Goal: Task Accomplishment & Management: Manage account settings

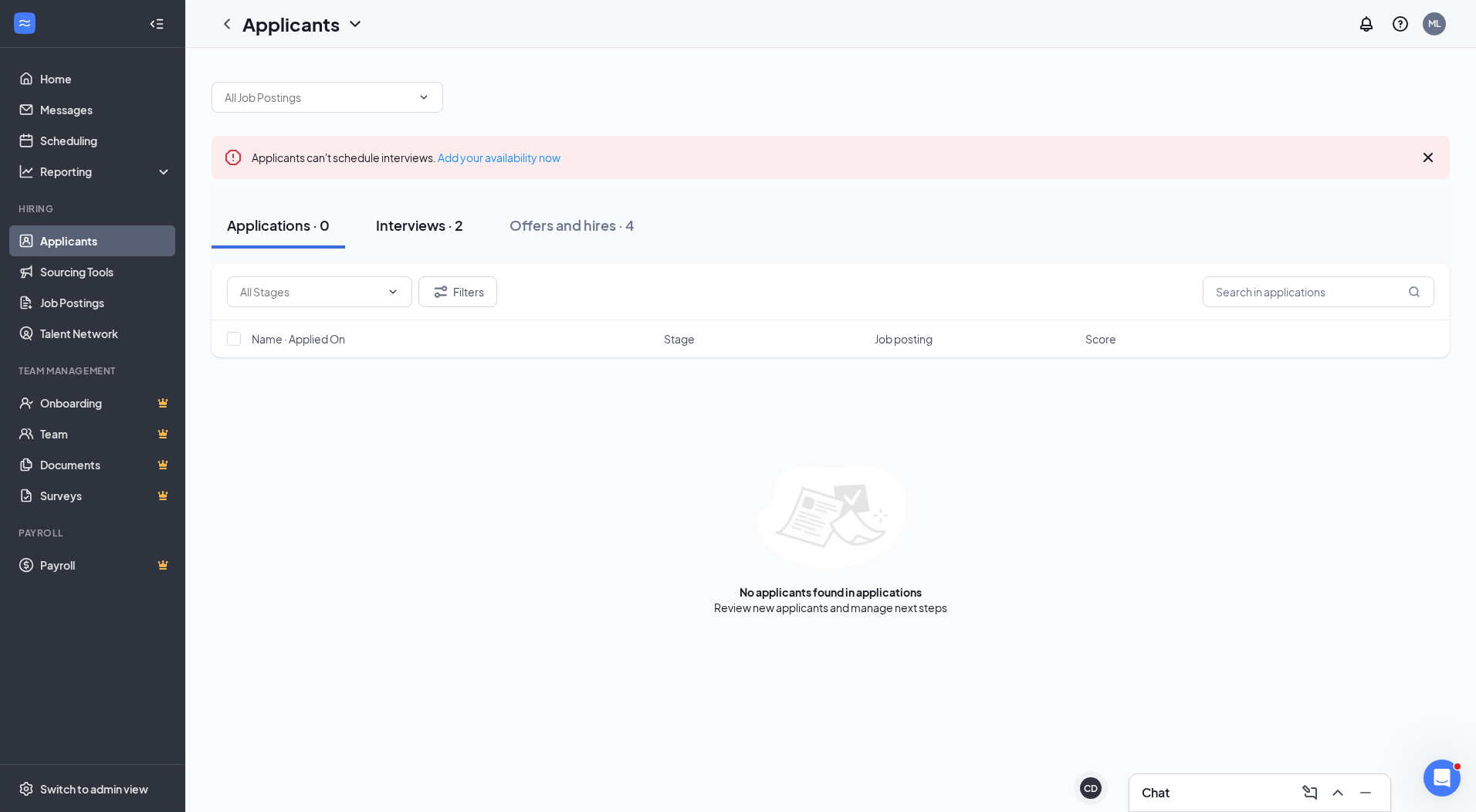
click at [423, 230] on div "Interviews · 2" at bounding box center [420, 225] width 87 height 19
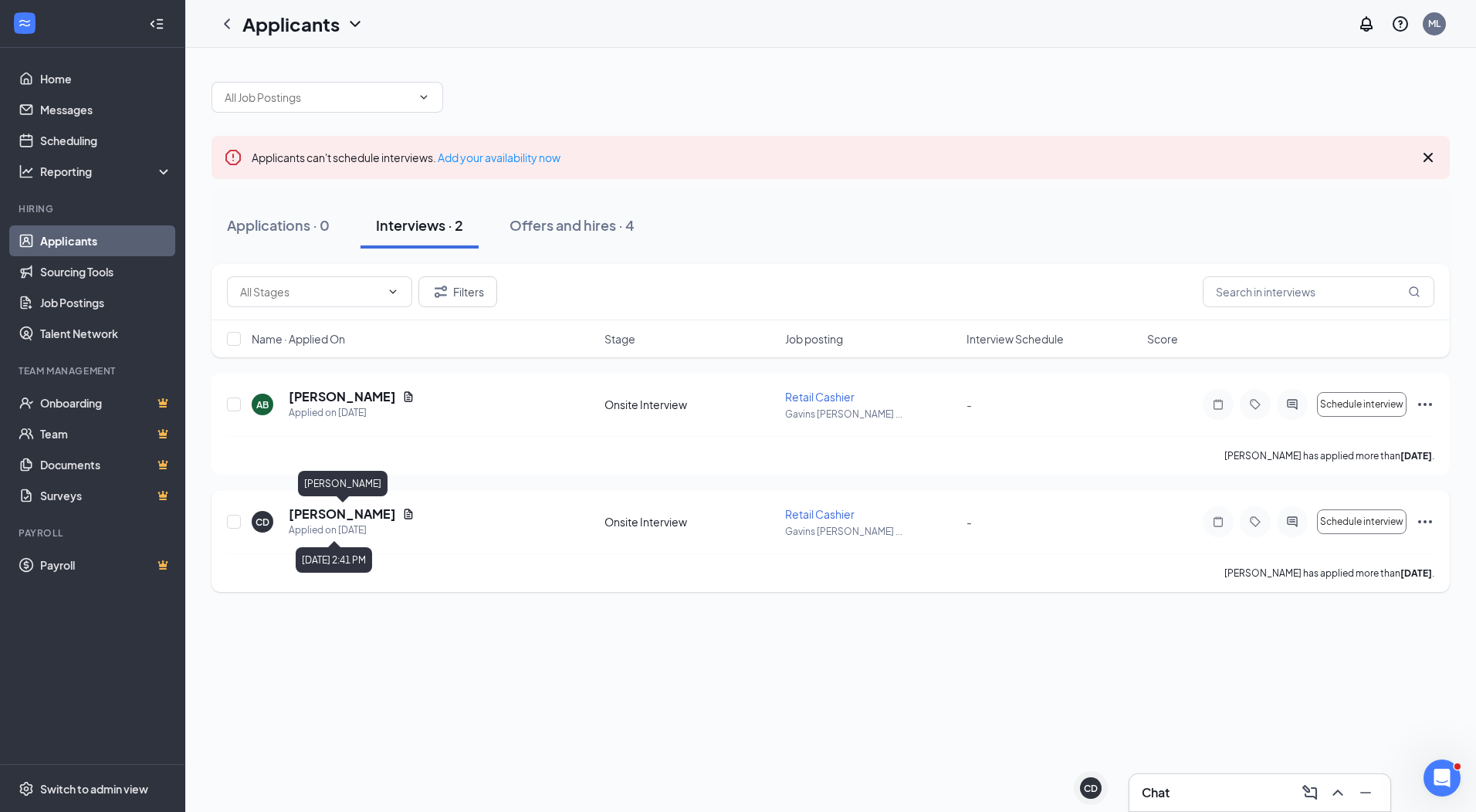
click at [366, 518] on h5 "[PERSON_NAME]" at bounding box center [342, 514] width 107 height 17
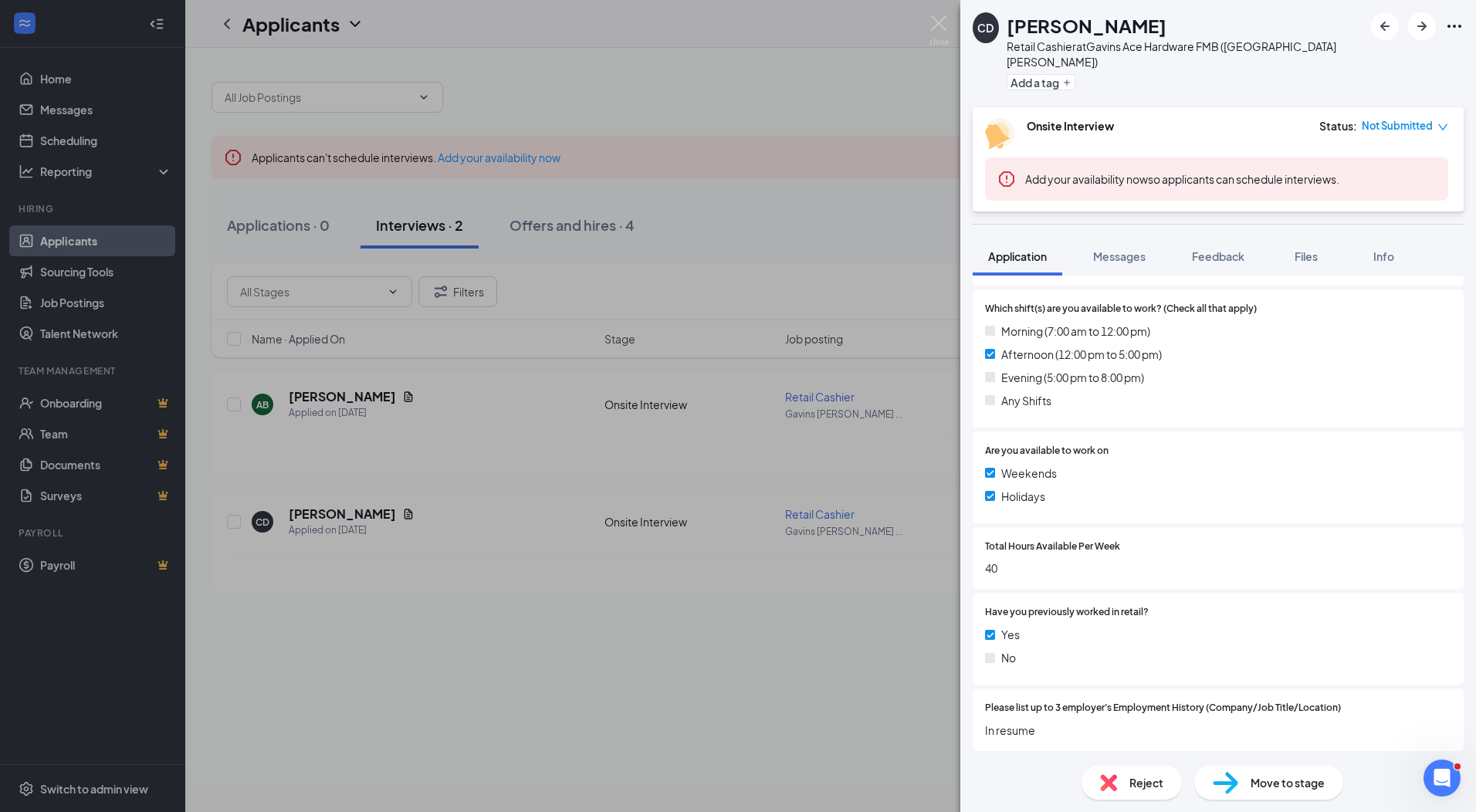
scroll to position [617, 0]
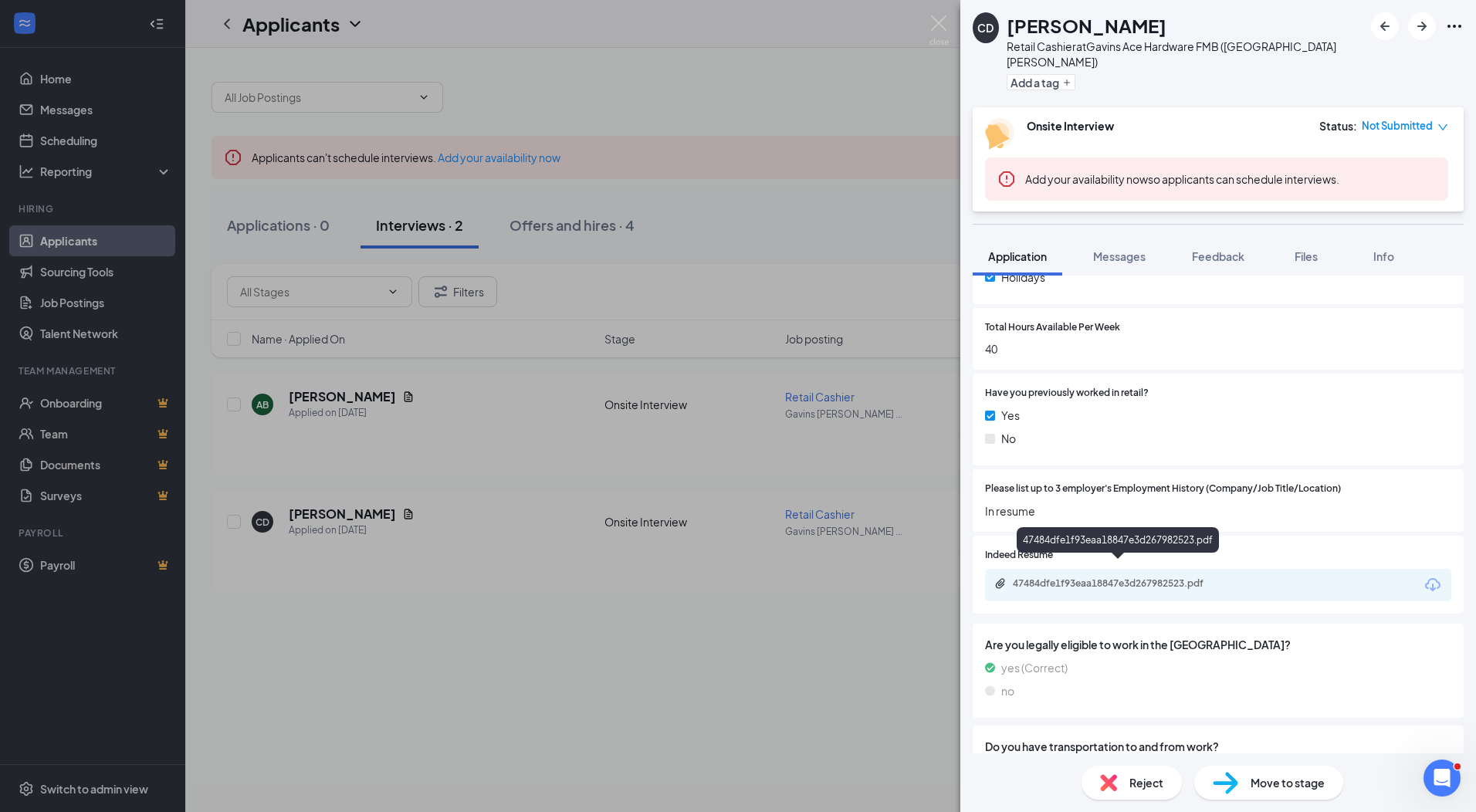
click at [1224, 577] on div "47484dfe1f93eaa18847e3d267982523.pdf" at bounding box center [1121, 583] width 216 height 13
click at [1234, 249] on span "Feedback" at bounding box center [1218, 256] width 53 height 14
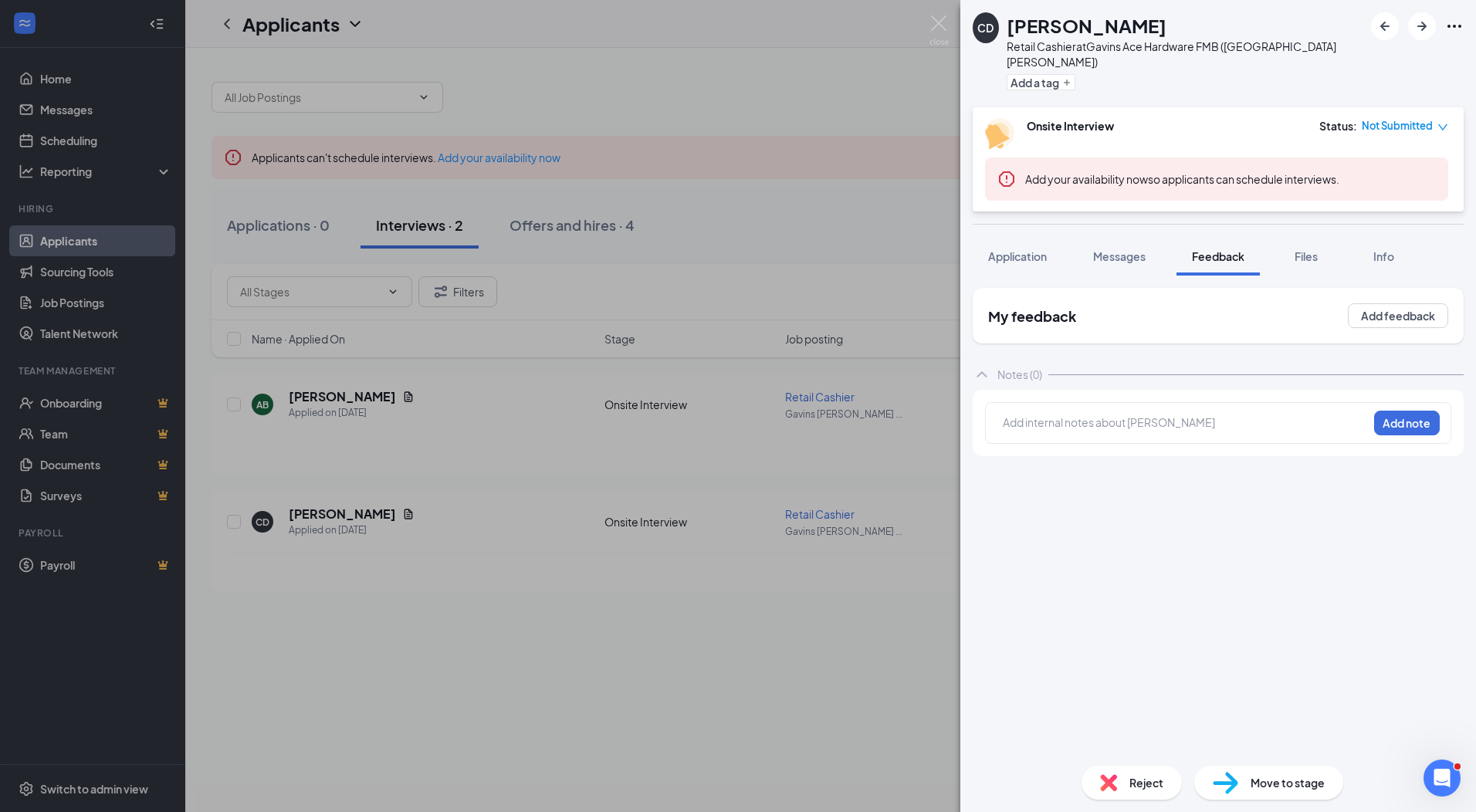
click at [1178, 414] on div at bounding box center [1185, 422] width 363 height 16
click at [1421, 411] on button "Add note" at bounding box center [1407, 423] width 65 height 24
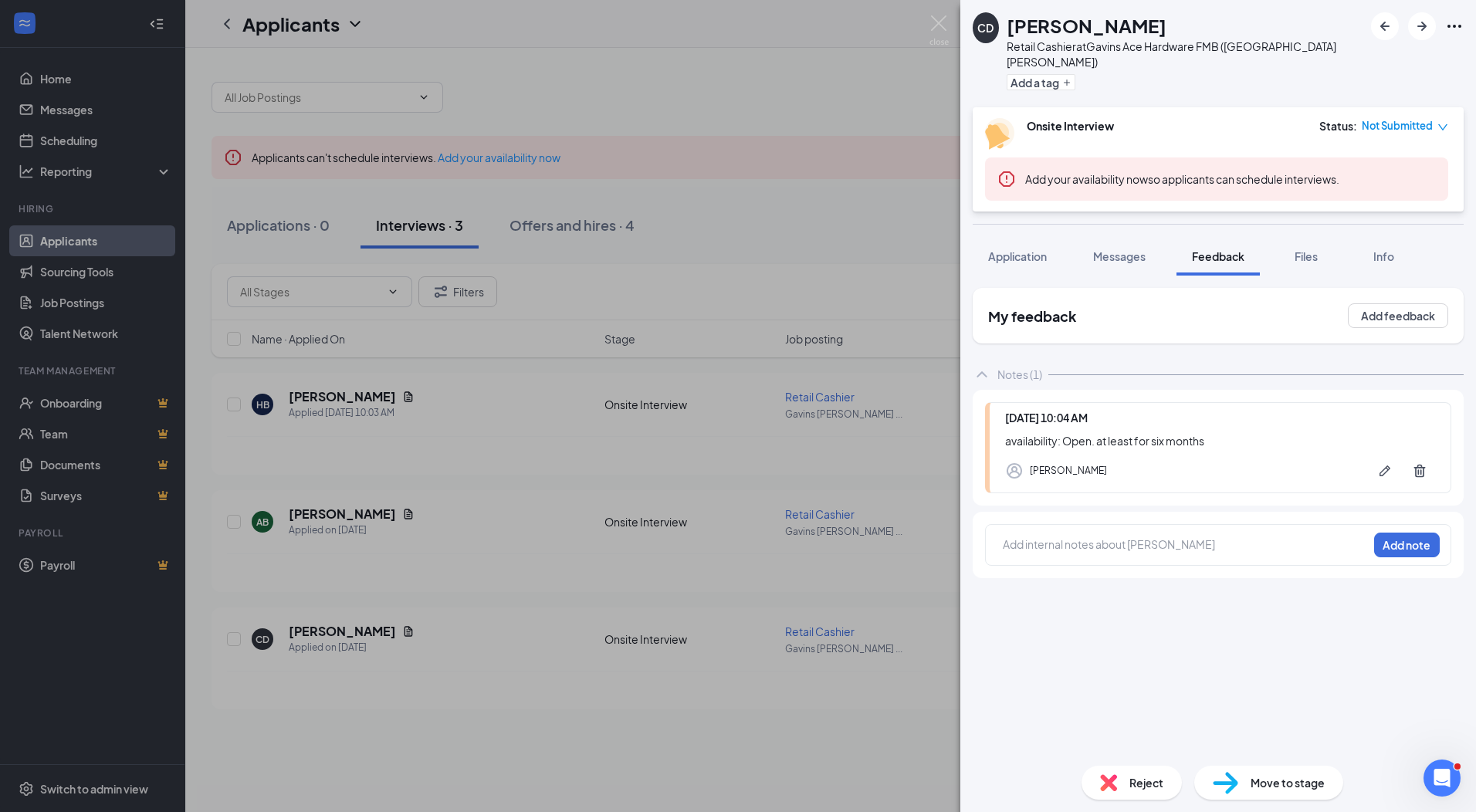
click at [1150, 512] on div "Add internal notes about [PERSON_NAME] Add note" at bounding box center [1218, 544] width 491 height 66
click at [1130, 539] on div at bounding box center [1185, 547] width 363 height 20
click at [1427, 533] on button "Add note" at bounding box center [1407, 544] width 65 height 24
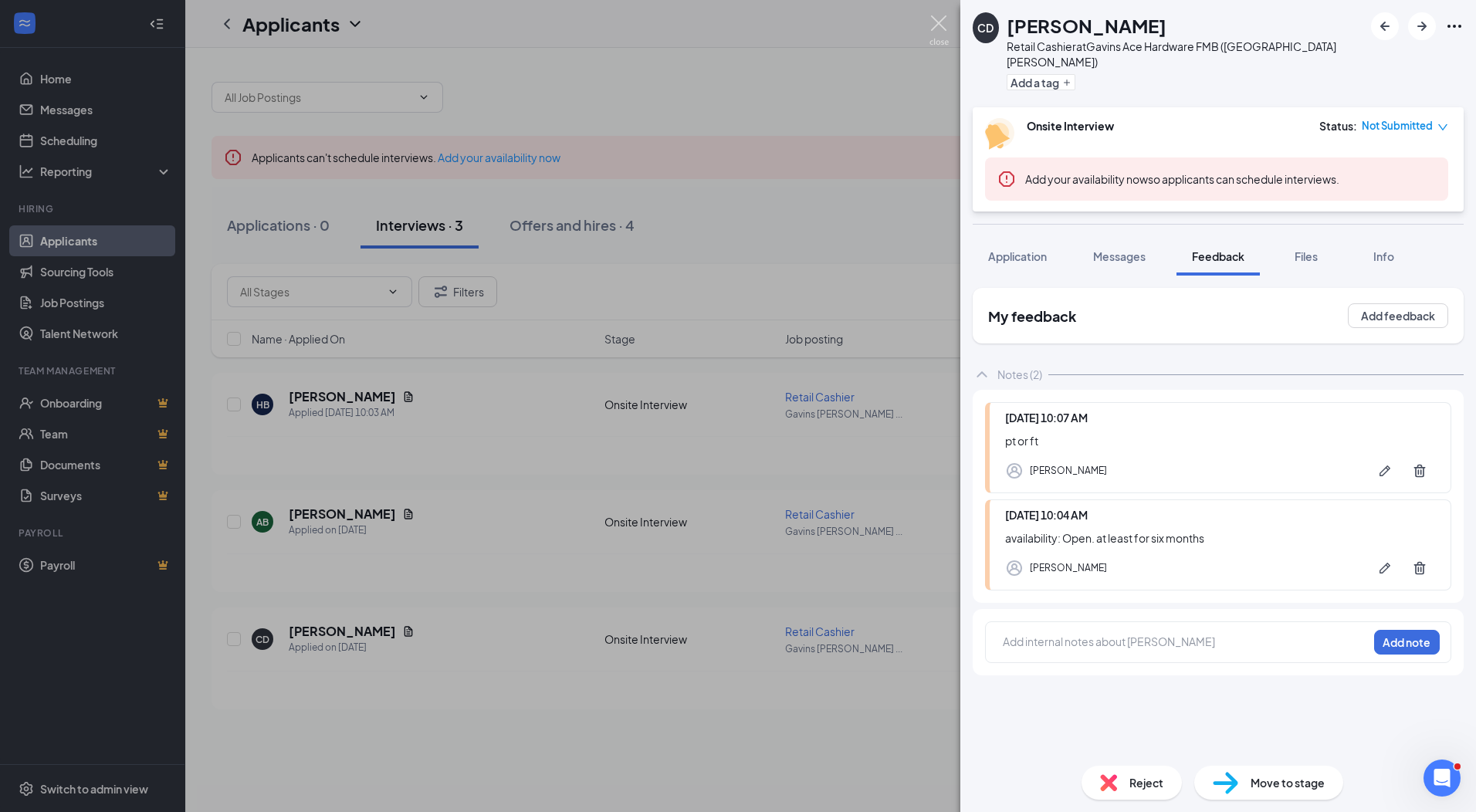
click at [942, 25] on img at bounding box center [939, 30] width 19 height 30
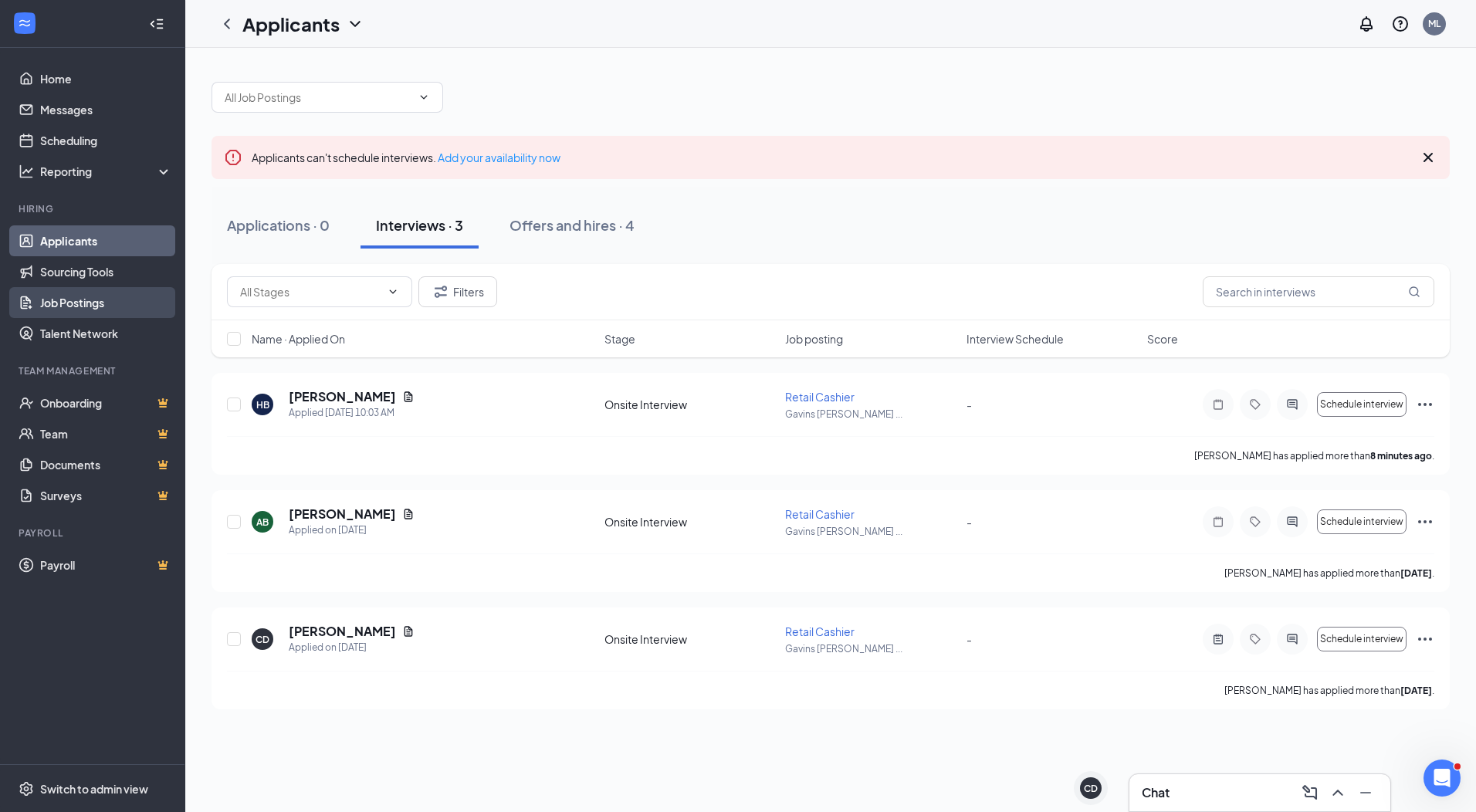
click at [90, 308] on link "Job Postings" at bounding box center [106, 302] width 132 height 31
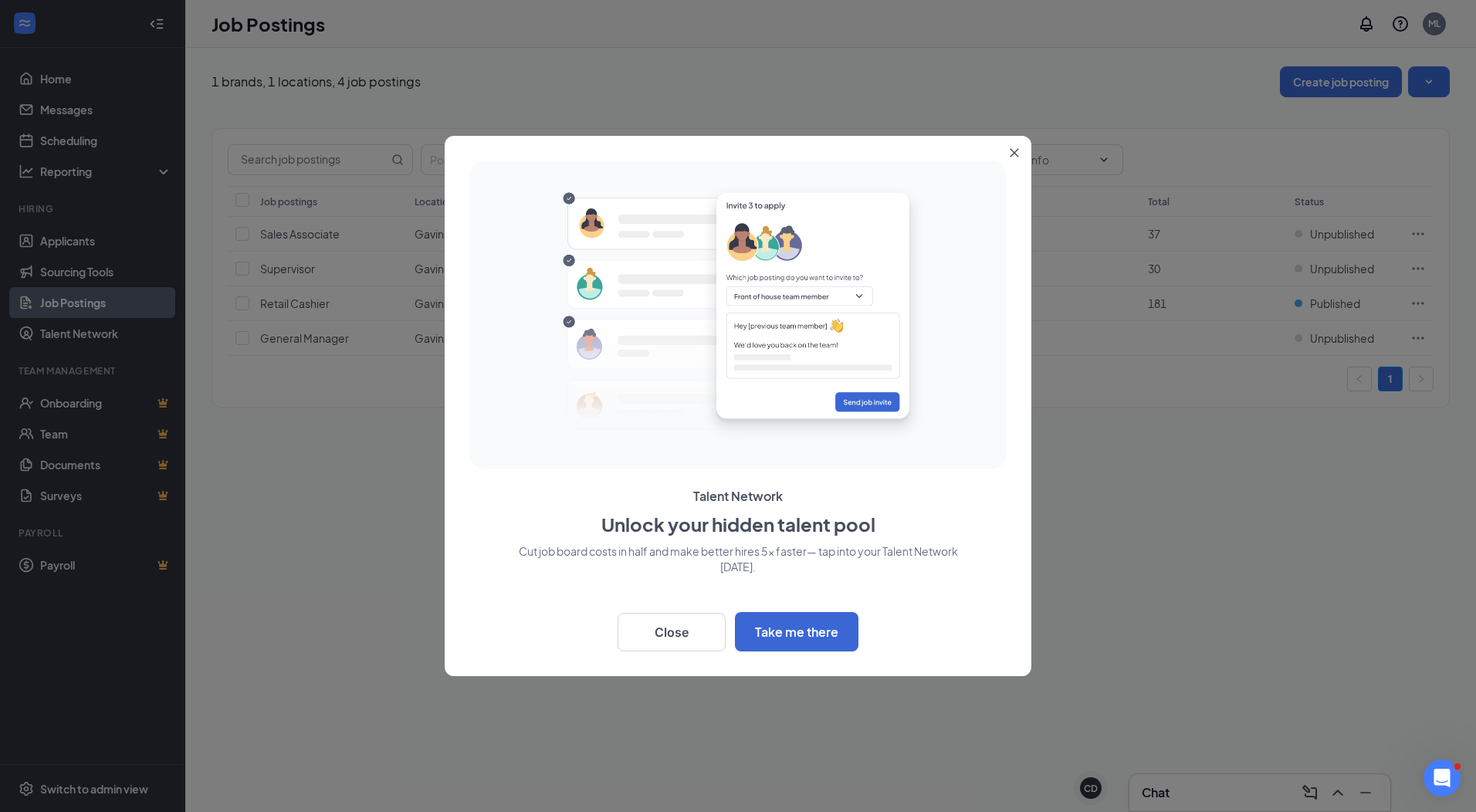
click at [1016, 156] on icon "Close" at bounding box center [1014, 153] width 9 height 9
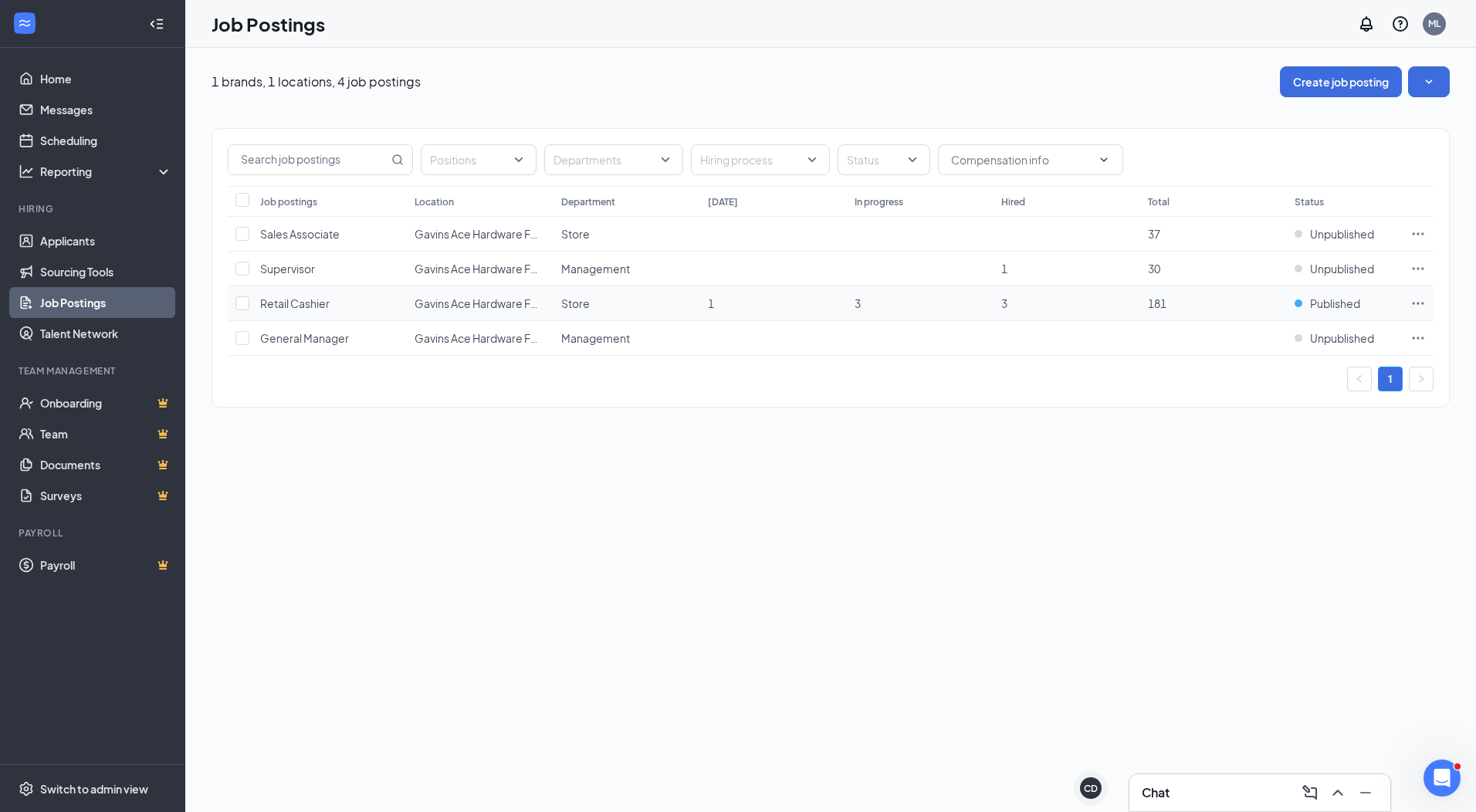
click at [1093, 313] on td "3" at bounding box center [1067, 303] width 147 height 34
click at [1333, 300] on span "Published" at bounding box center [1336, 303] width 50 height 15
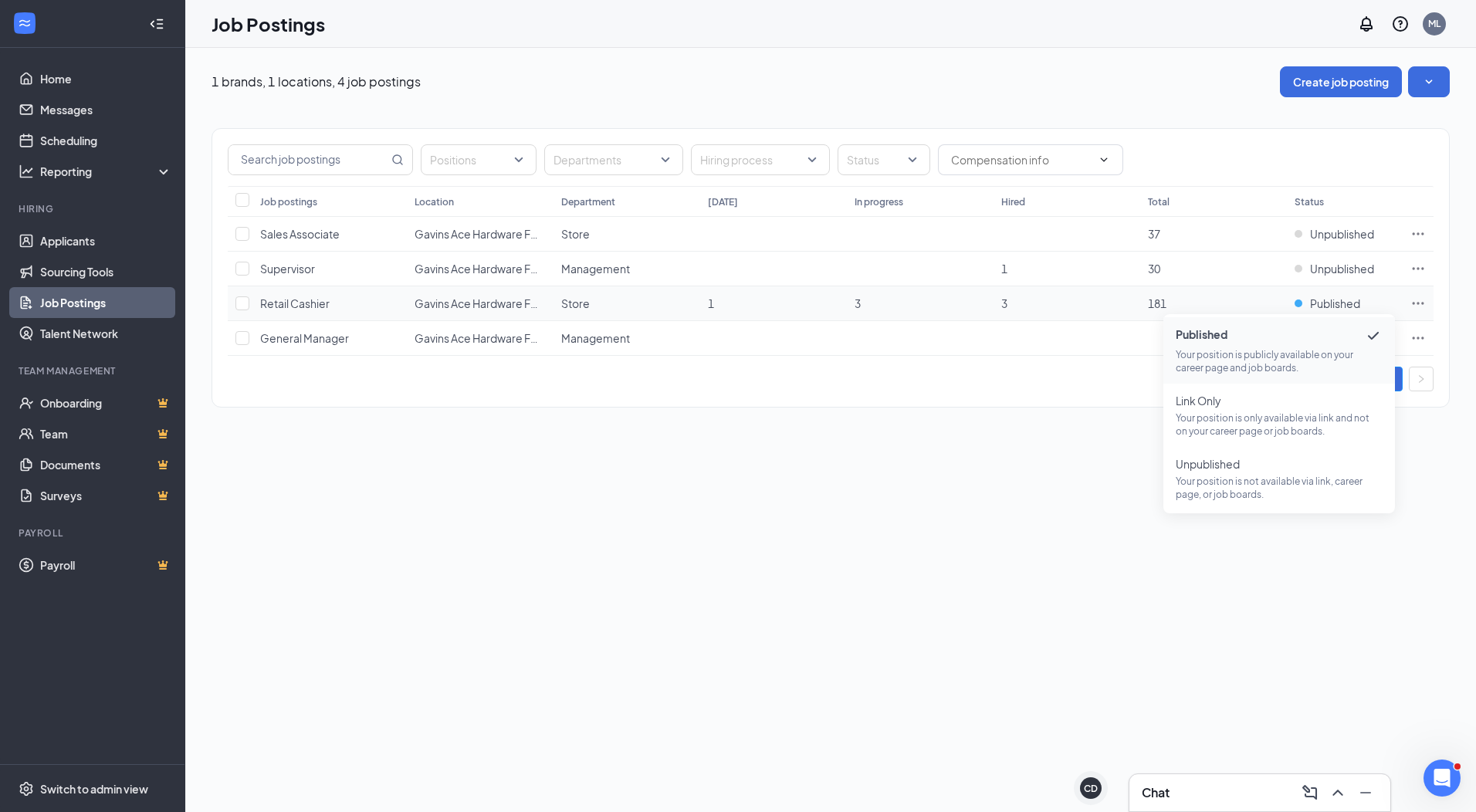
click at [1414, 299] on icon "Ellipses" at bounding box center [1418, 303] width 15 height 15
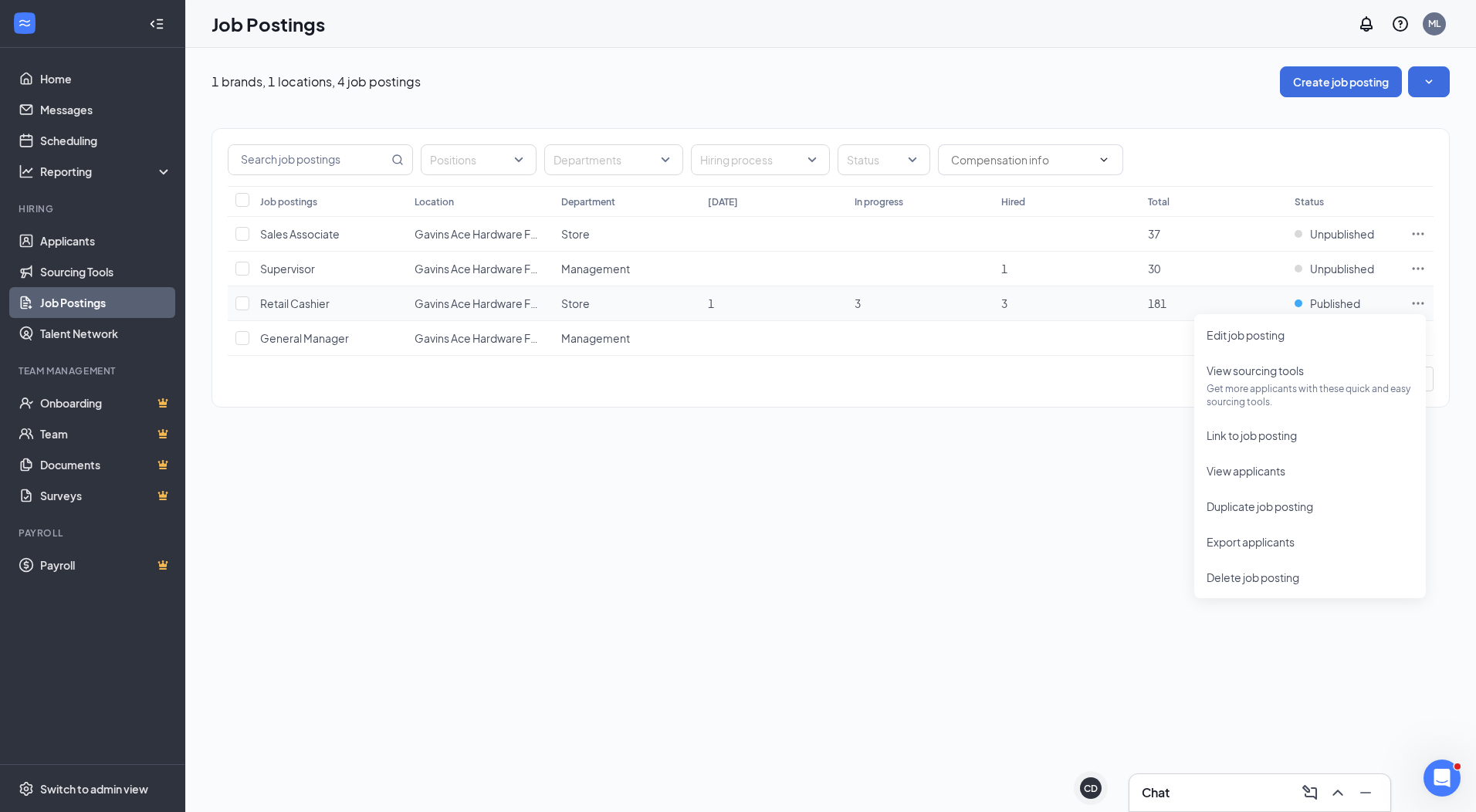
click at [1414, 299] on icon "Ellipses" at bounding box center [1418, 303] width 15 height 15
click at [1271, 333] on span "Edit job posting" at bounding box center [1245, 335] width 78 height 14
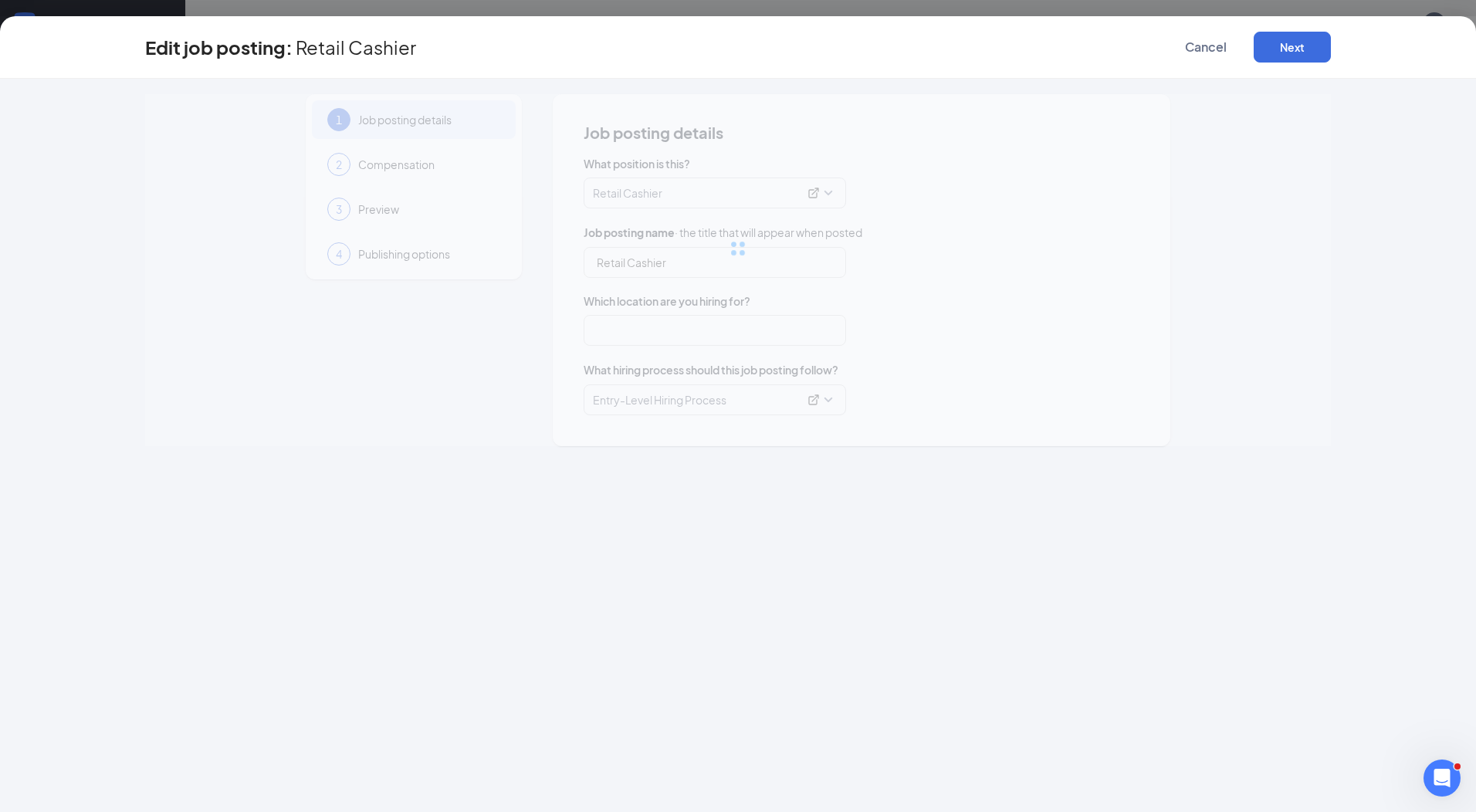
type input "Retail Cashier"
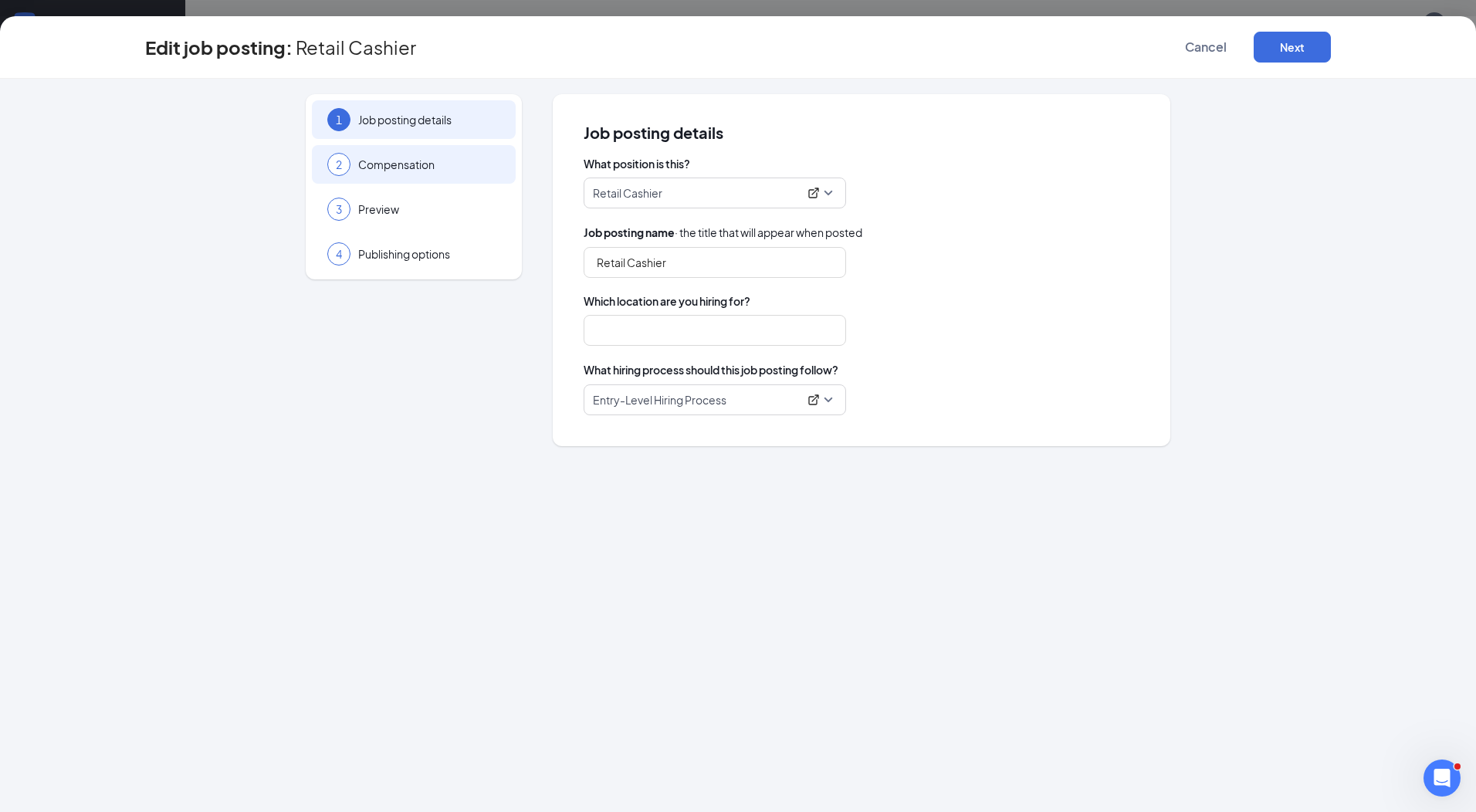
type input "Gavins Ace Hardware FMB ([GEOGRAPHIC_DATA][PERSON_NAME])"
click at [470, 160] on span "Compensation" at bounding box center [429, 164] width 142 height 15
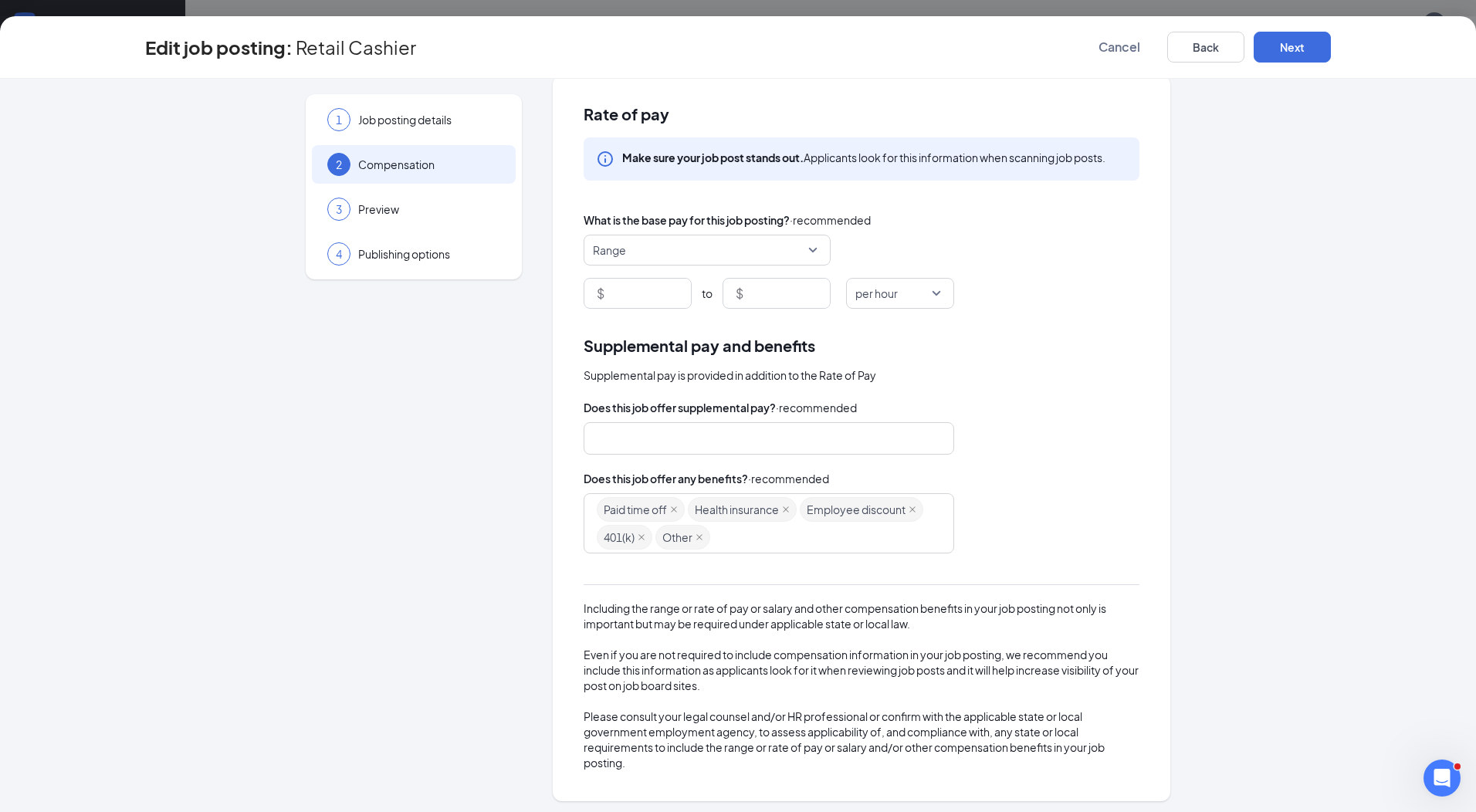
scroll to position [23, 0]
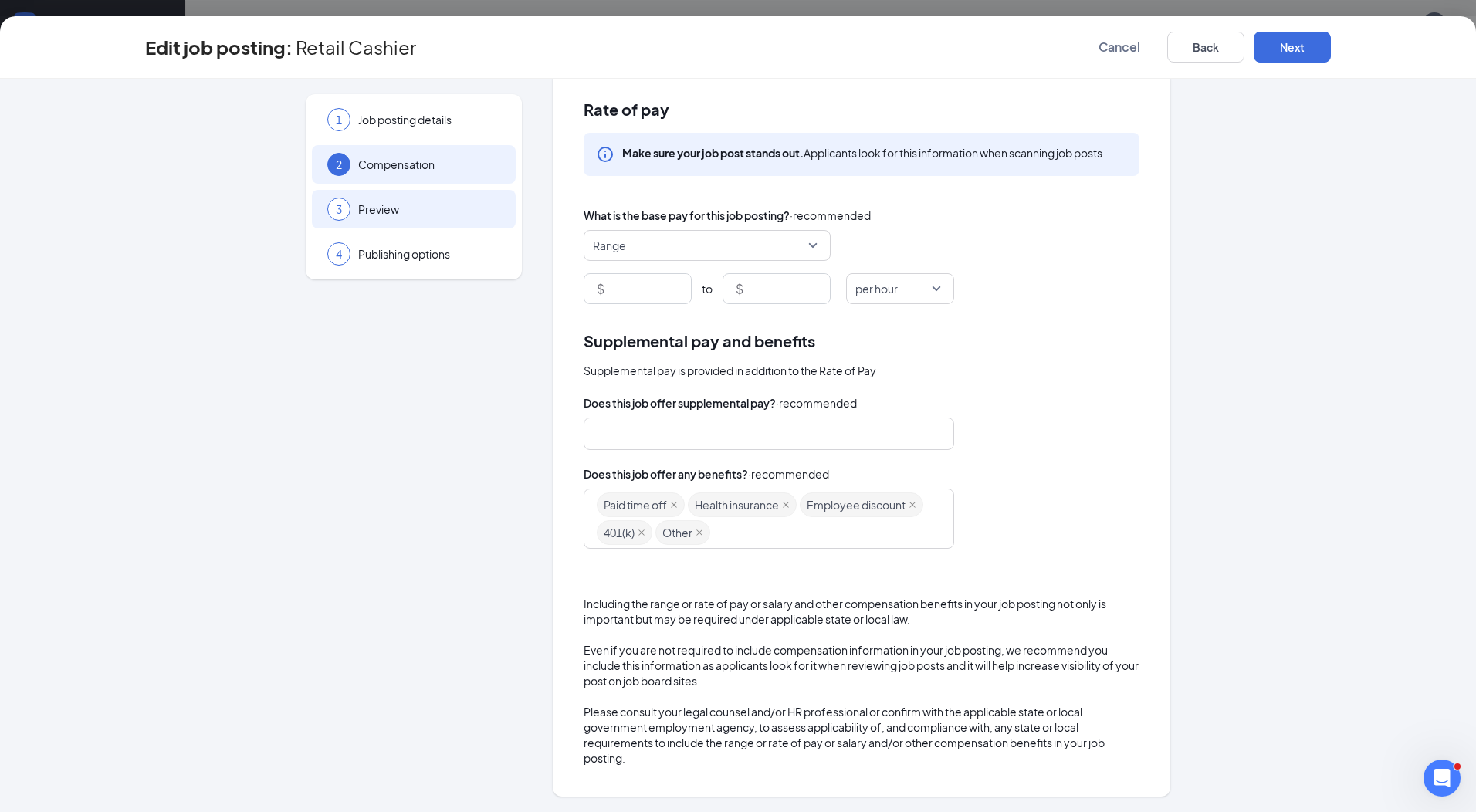
click at [378, 205] on span "Preview" at bounding box center [429, 209] width 142 height 15
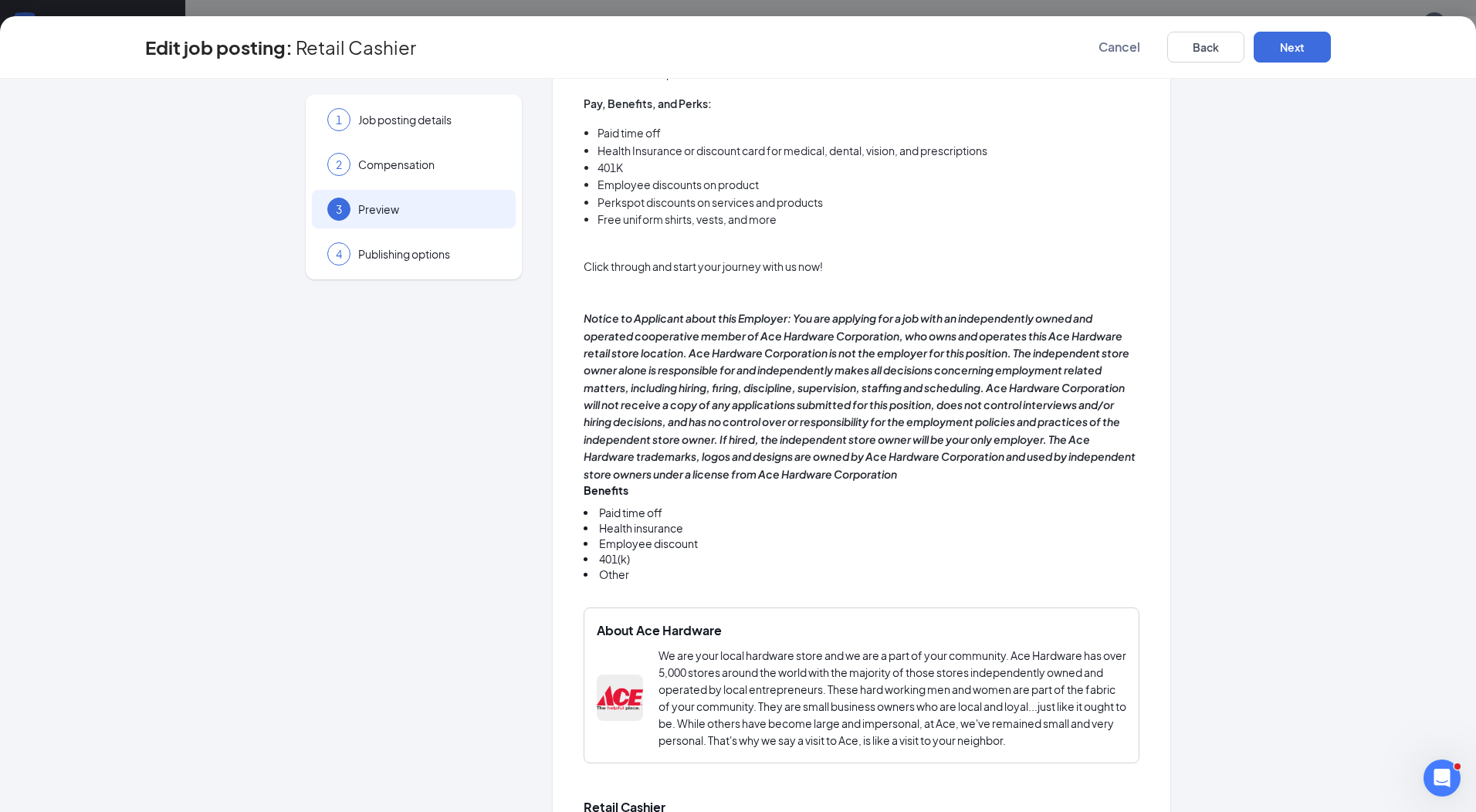
scroll to position [1038, 0]
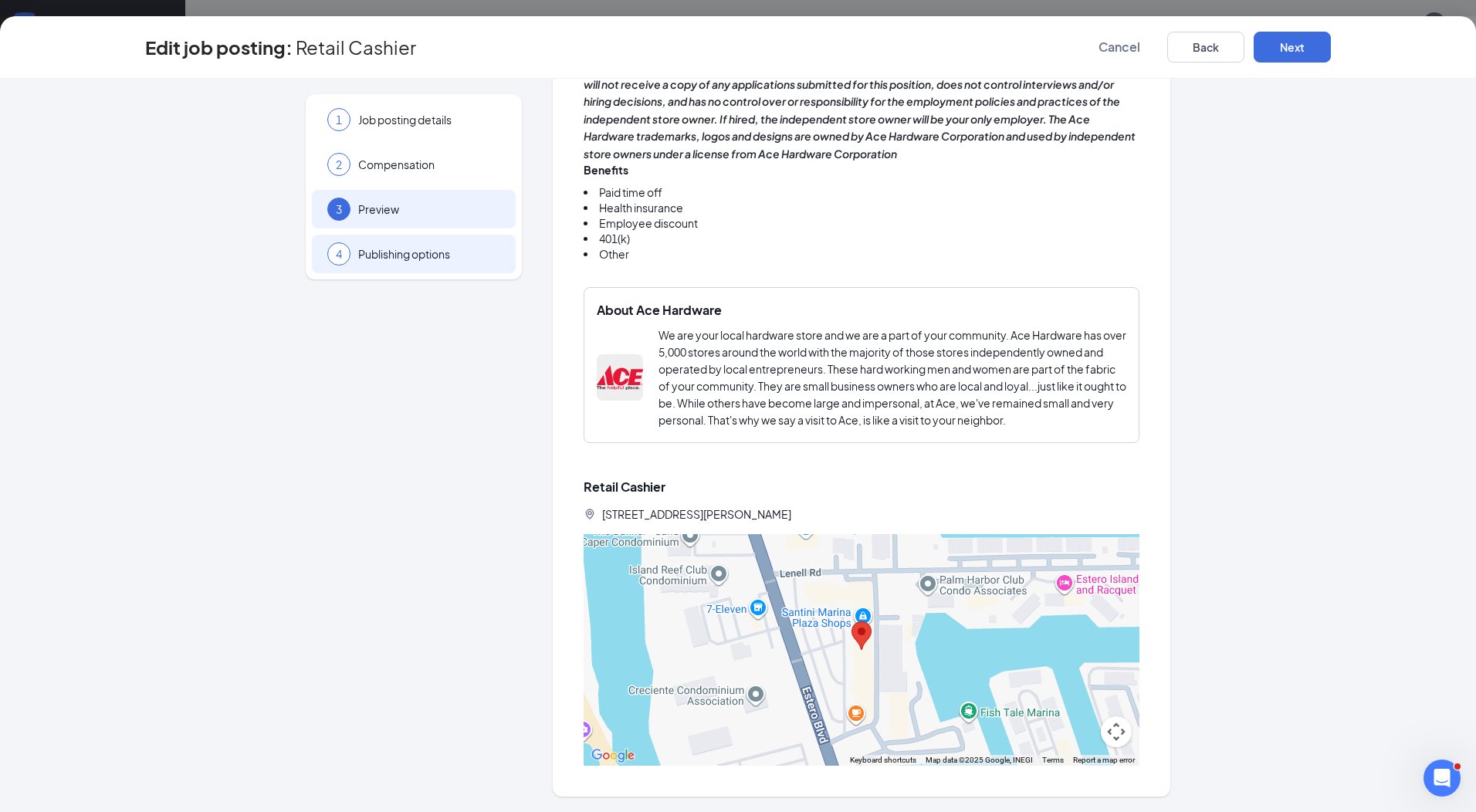
click at [439, 258] on span "Publishing options" at bounding box center [429, 254] width 142 height 15
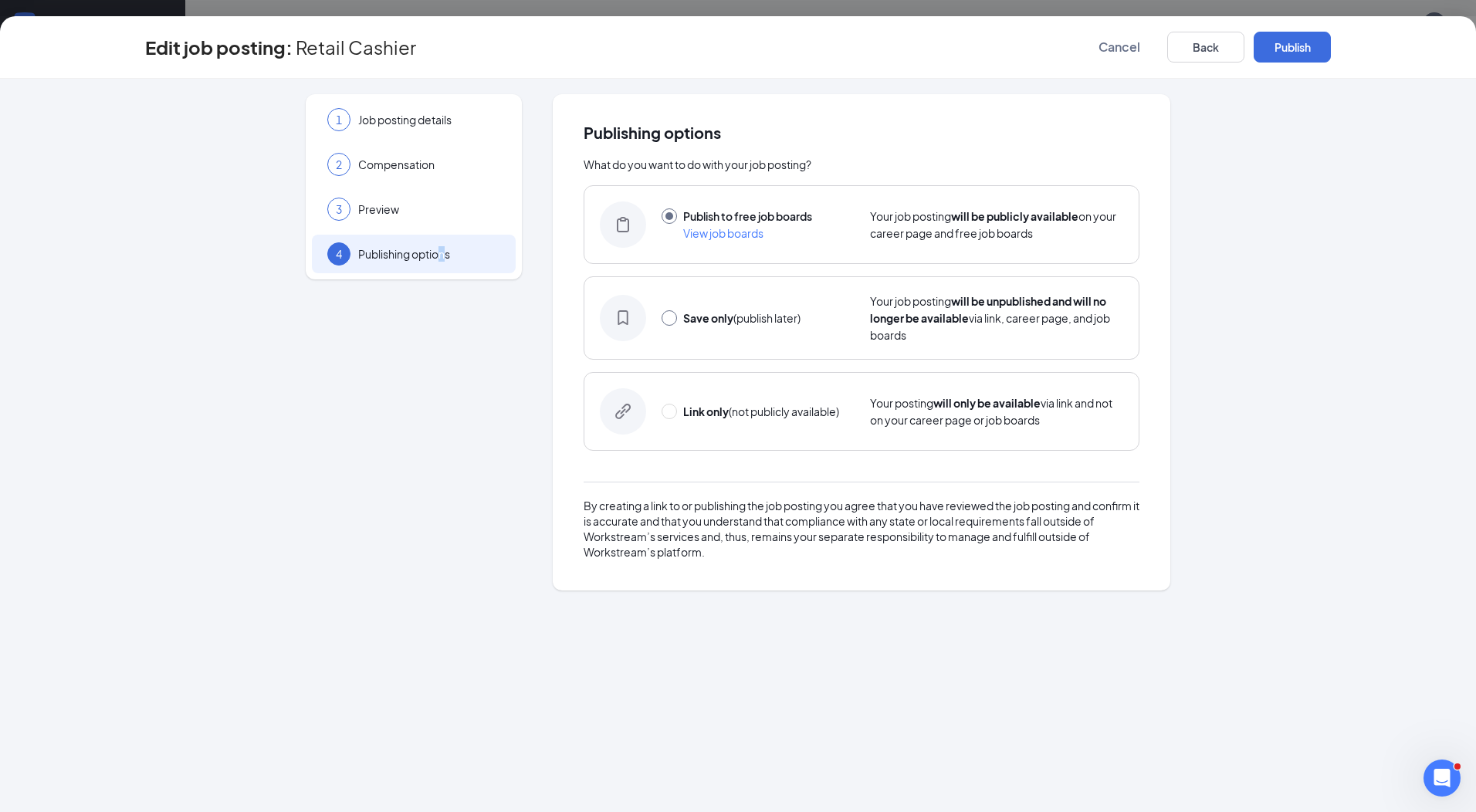
click at [666, 319] on input "radio" at bounding box center [670, 318] width 15 height 15
radio input "true"
radio input "false"
click at [1306, 44] on button "Save only" at bounding box center [1292, 47] width 77 height 31
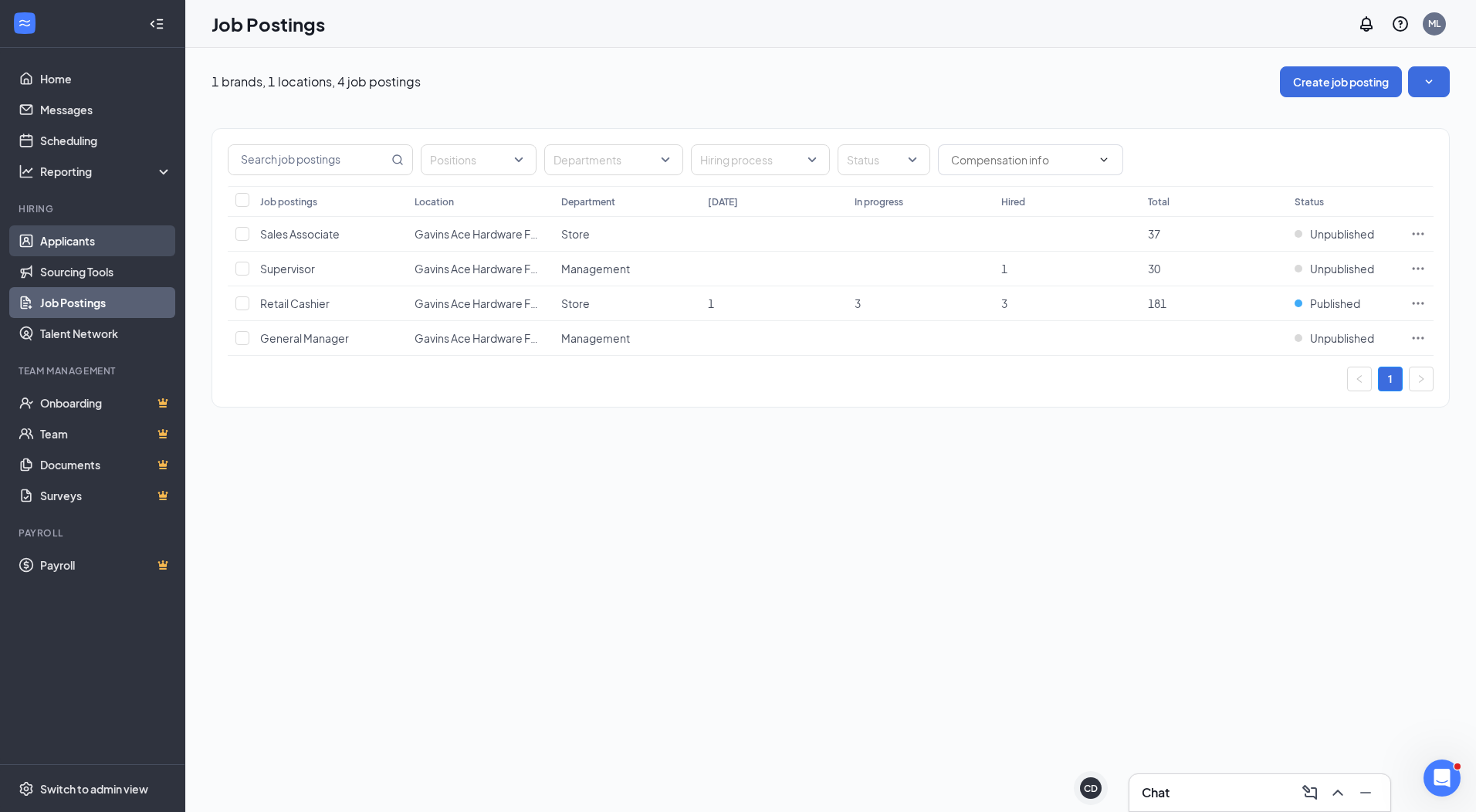
click at [64, 247] on link "Applicants" at bounding box center [106, 241] width 132 height 31
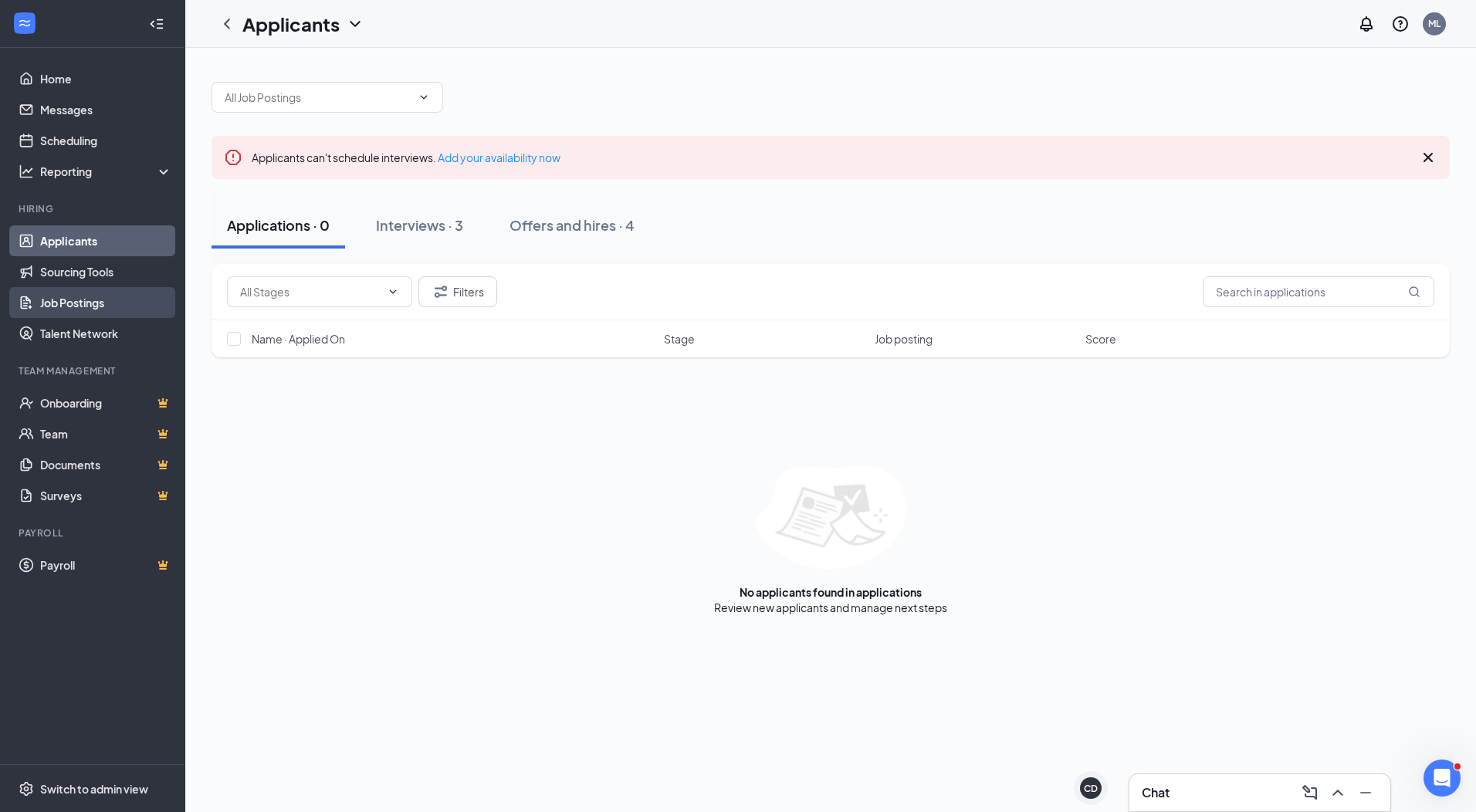
click at [66, 302] on link "Job Postings" at bounding box center [106, 302] width 132 height 31
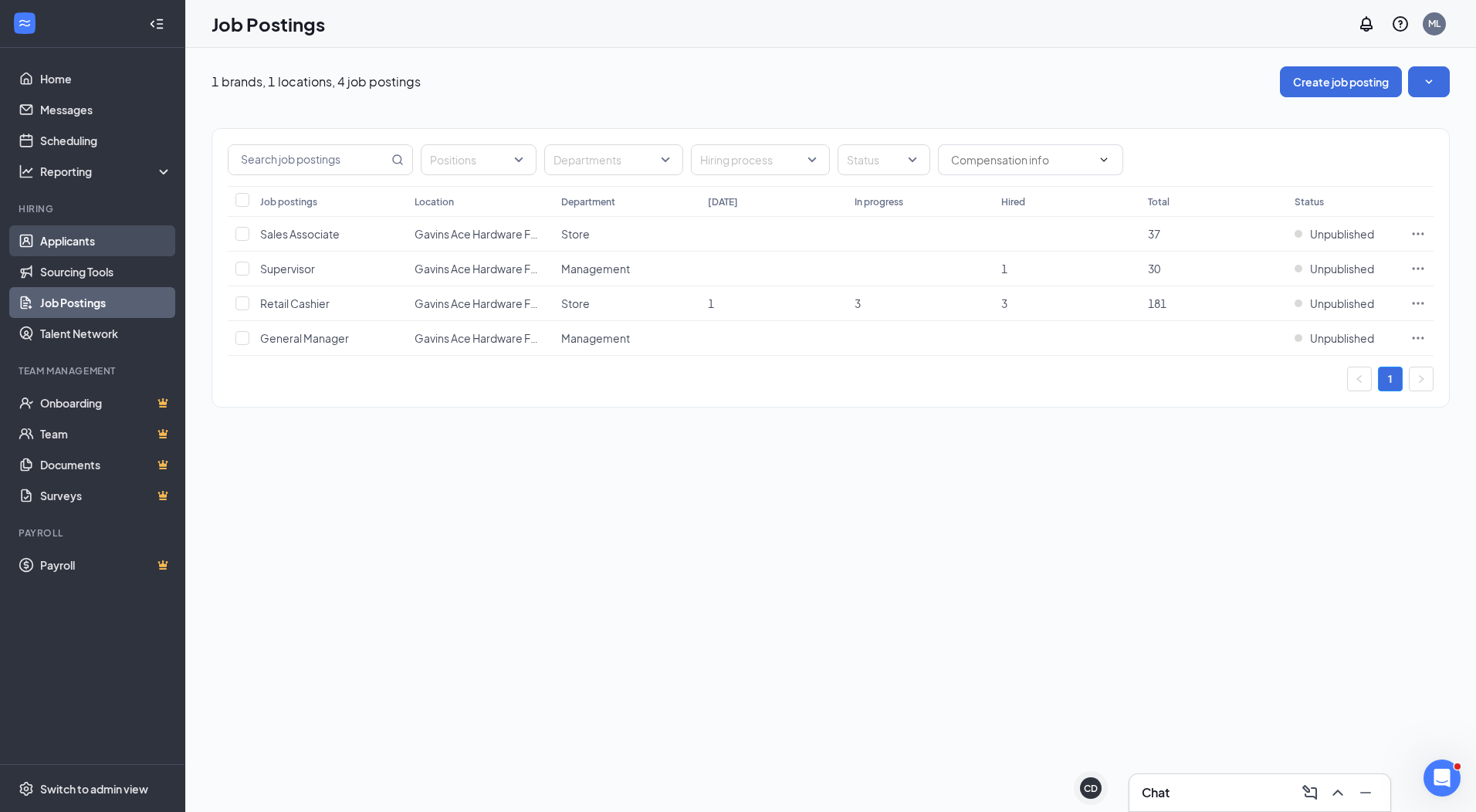
click at [76, 238] on link "Applicants" at bounding box center [106, 241] width 132 height 31
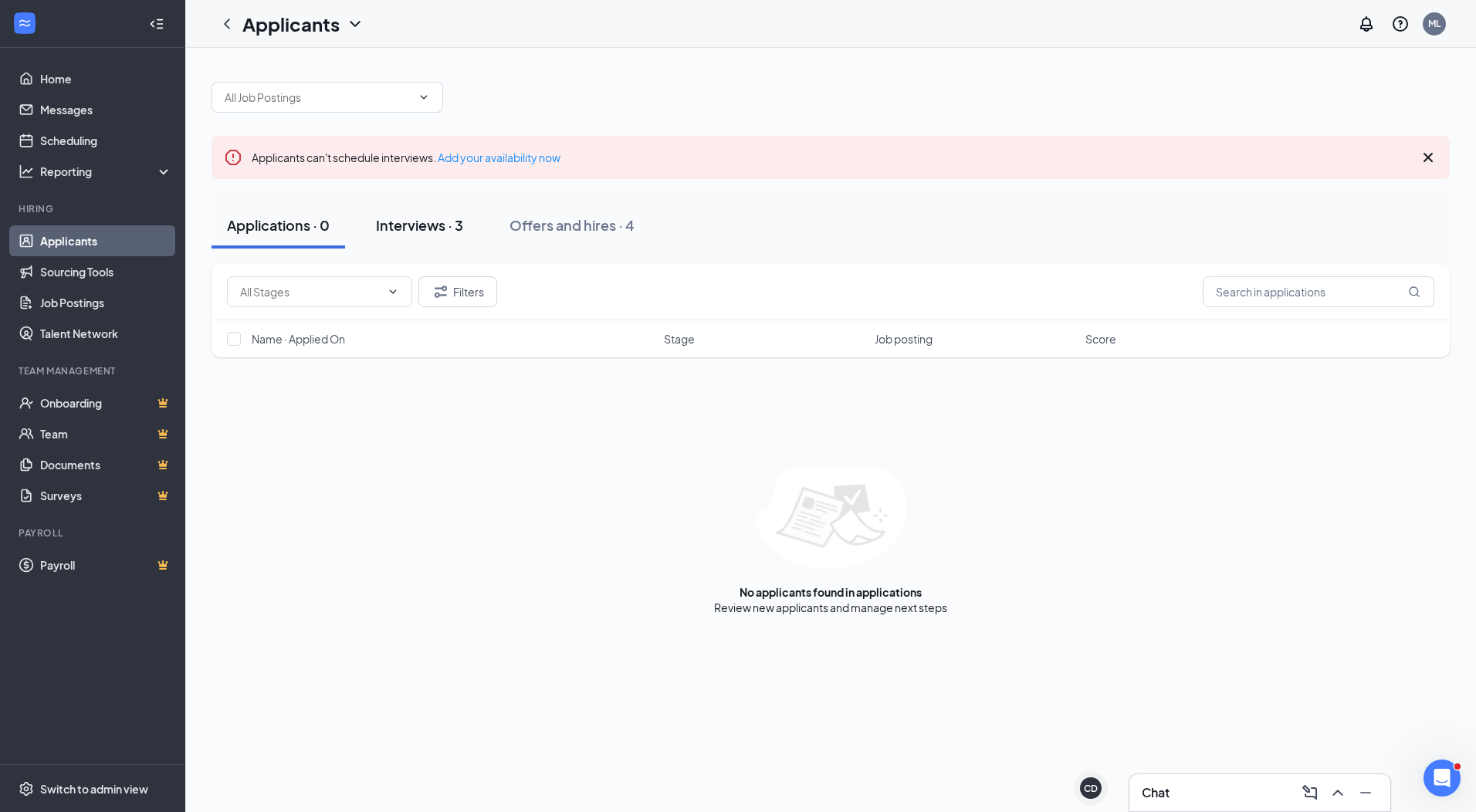
click at [420, 219] on div "Interviews · 3" at bounding box center [420, 225] width 87 height 19
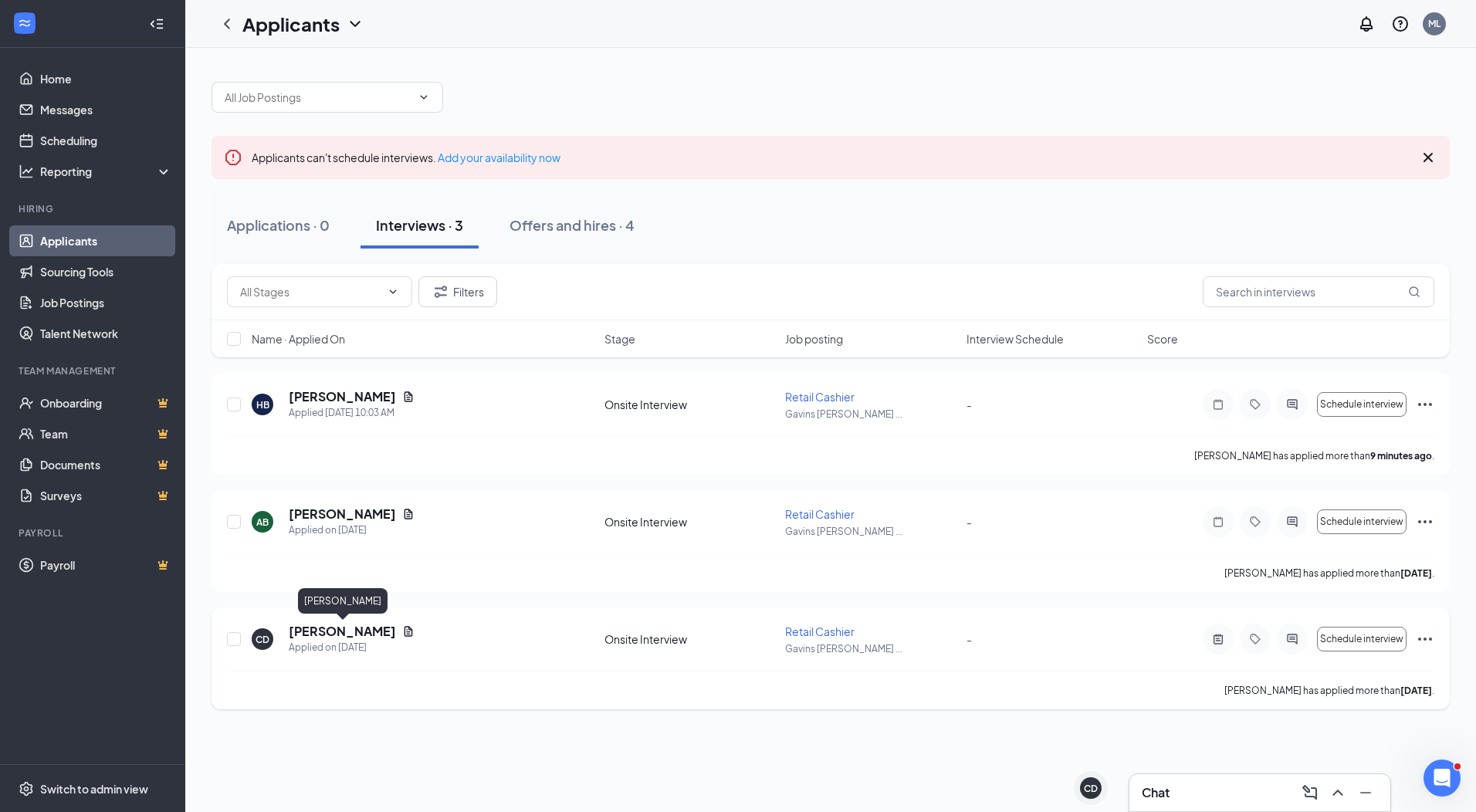
click at [357, 627] on h5 "[PERSON_NAME]" at bounding box center [342, 632] width 107 height 17
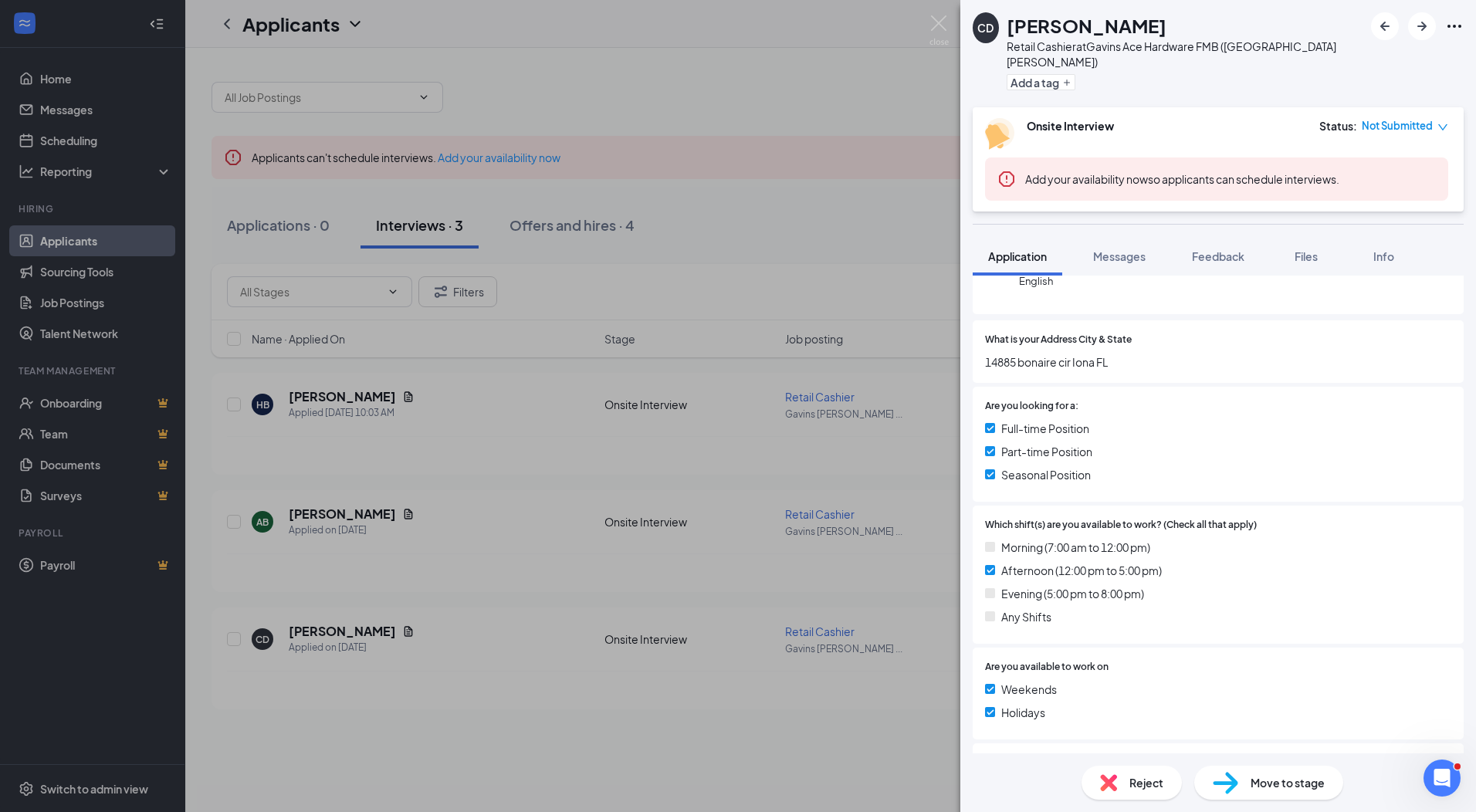
scroll to position [386, 0]
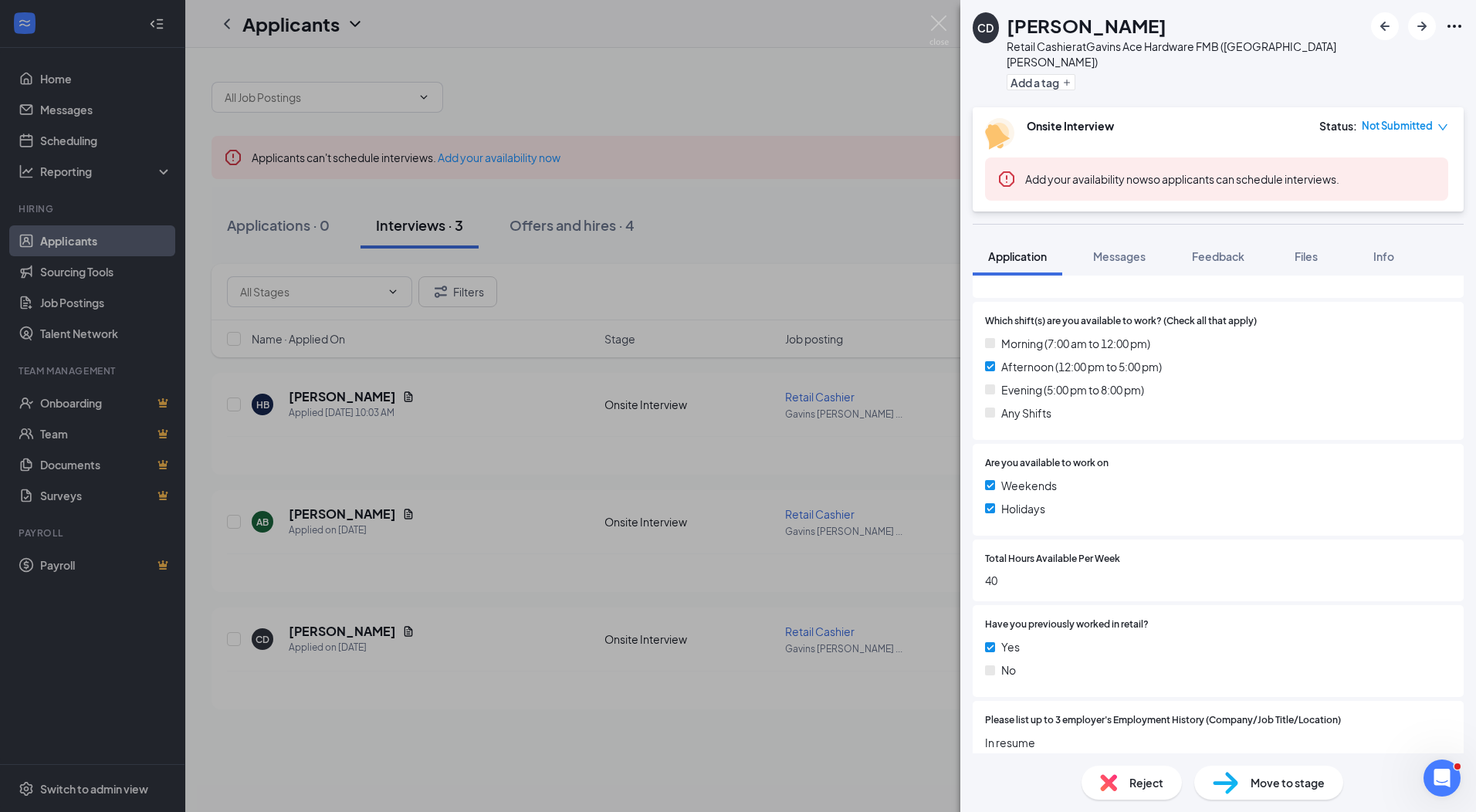
drag, startPoint x: 1255, startPoint y: 763, endPoint x: 1276, endPoint y: 781, distance: 27.7
click at [1256, 763] on div "Reject Move to stage" at bounding box center [1218, 783] width 516 height 59
click at [1276, 781] on span "Move to stage" at bounding box center [1288, 783] width 74 height 17
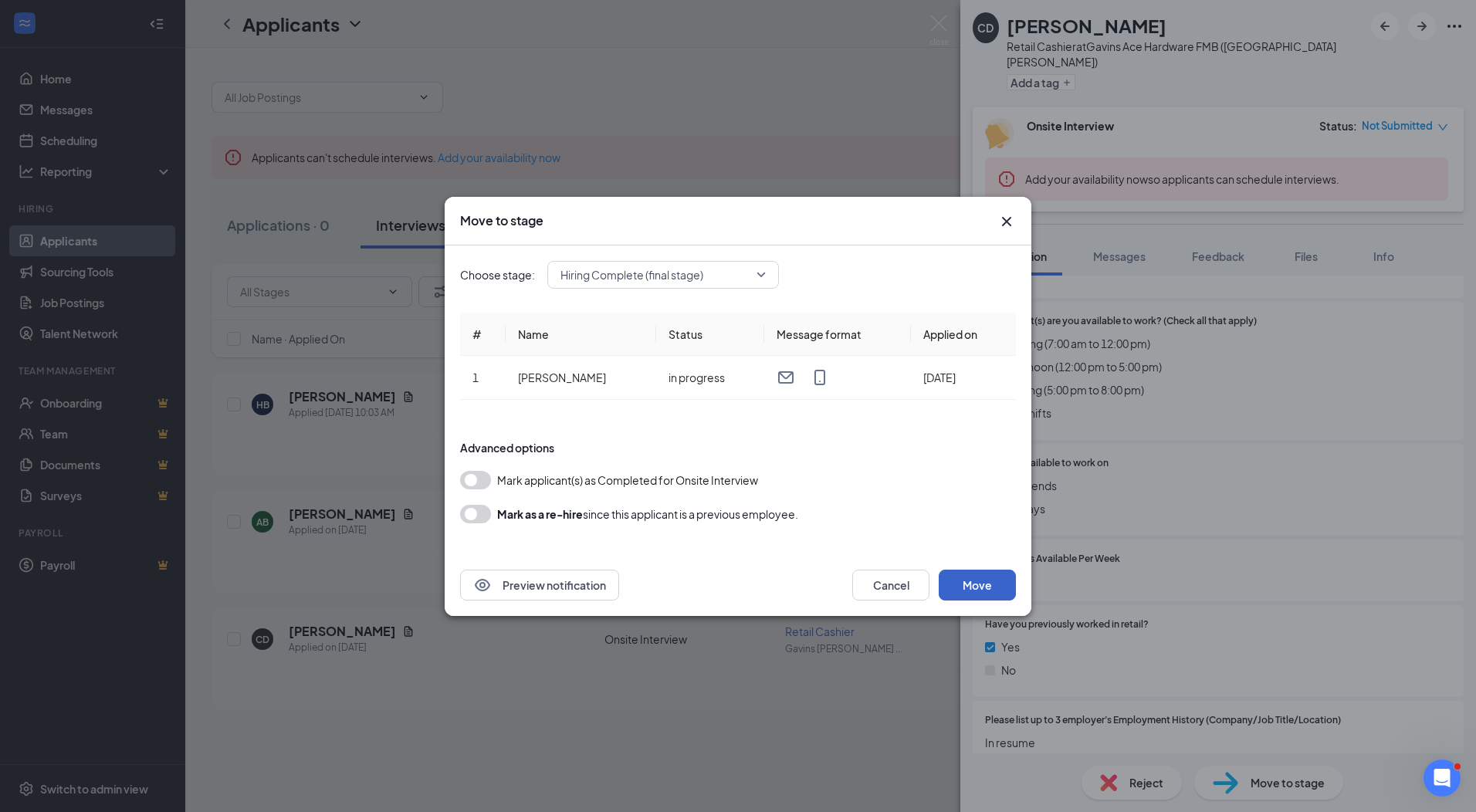
click at [977, 582] on button "Move" at bounding box center [978, 585] width 77 height 31
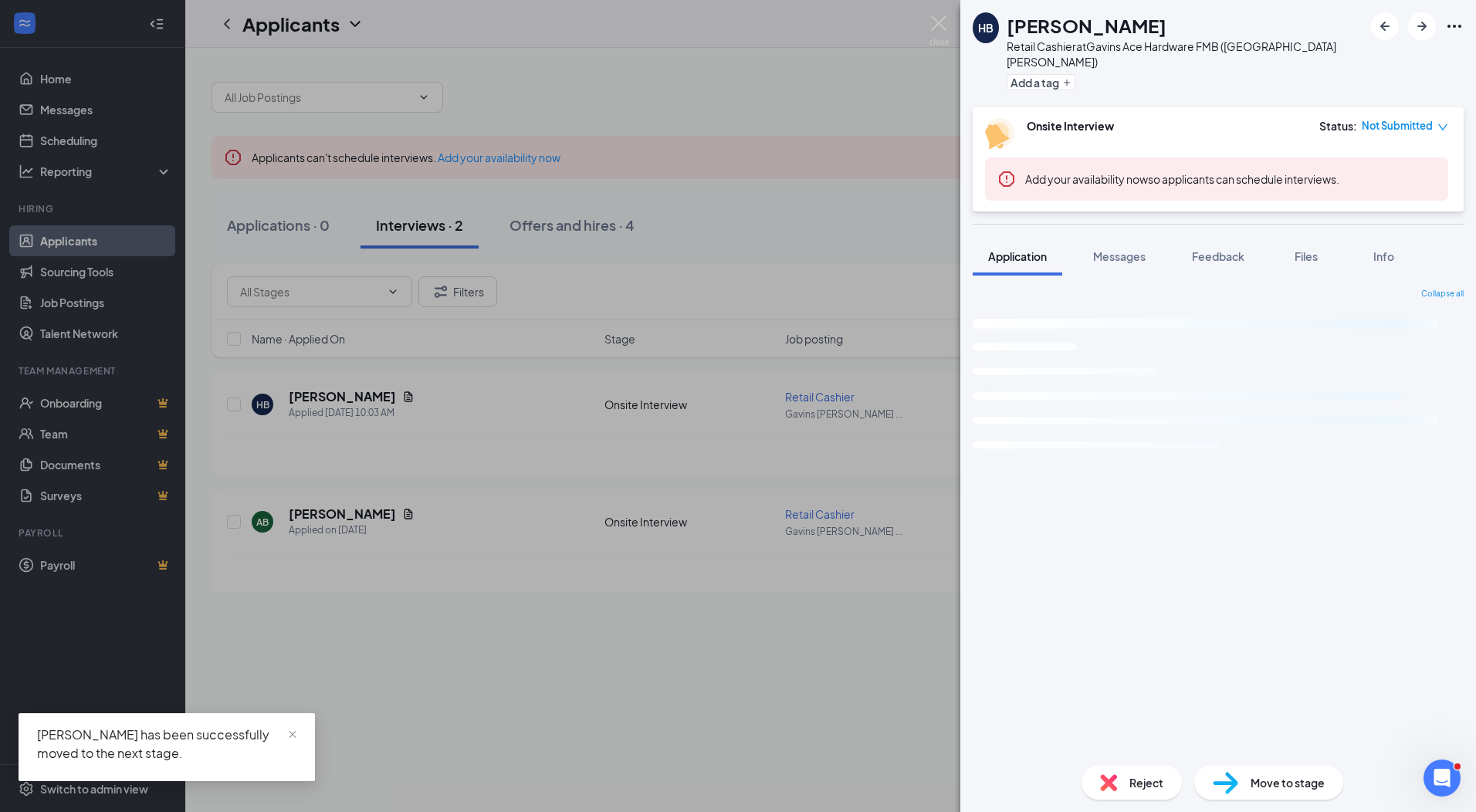
click at [767, 191] on div "[PERSON_NAME] Retail Cashier at Gavins Ace Hardware FMB ([GEOGRAPHIC_DATA][PERS…" at bounding box center [738, 406] width 1476 height 812
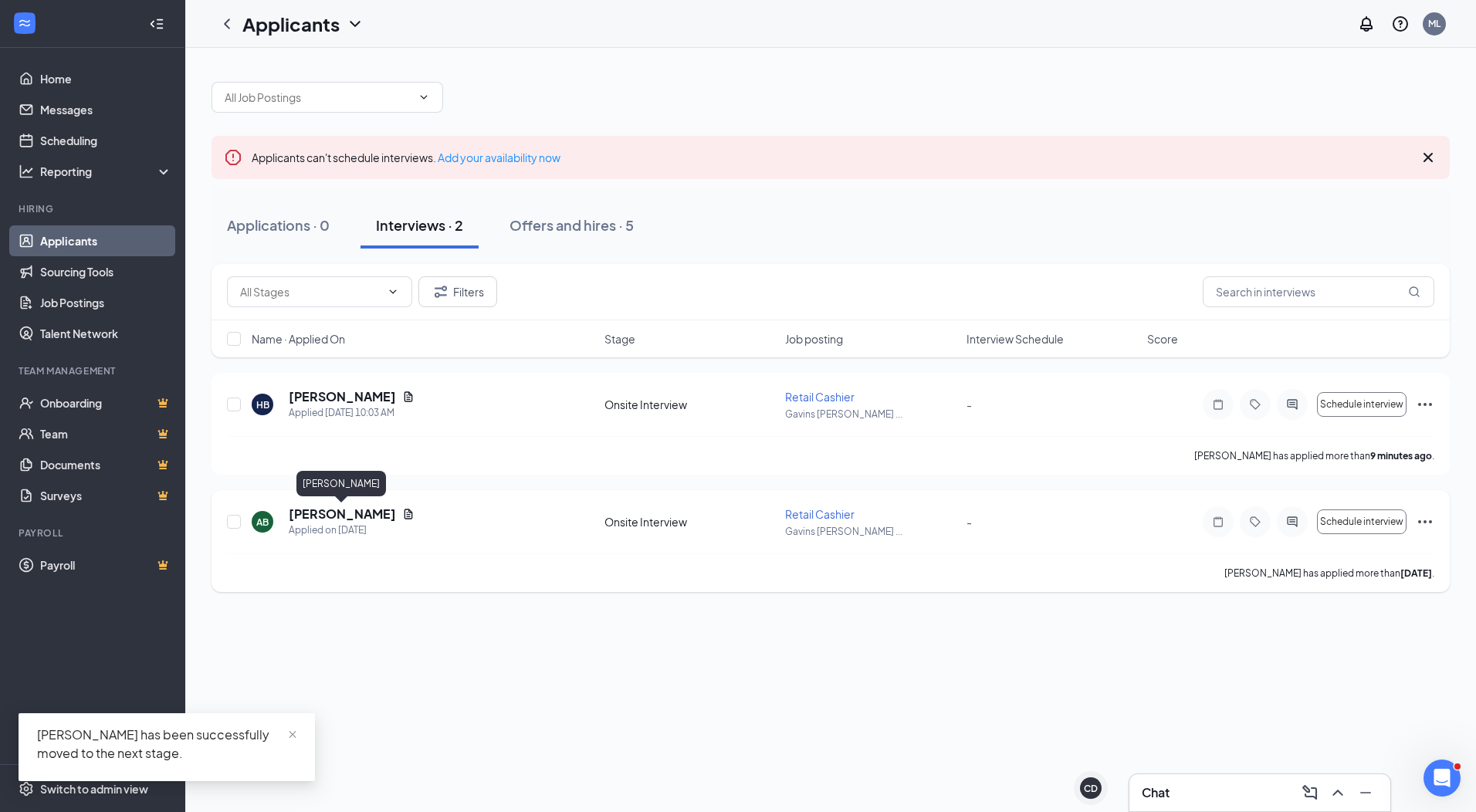
click at [364, 508] on h5 "[PERSON_NAME]" at bounding box center [342, 514] width 107 height 17
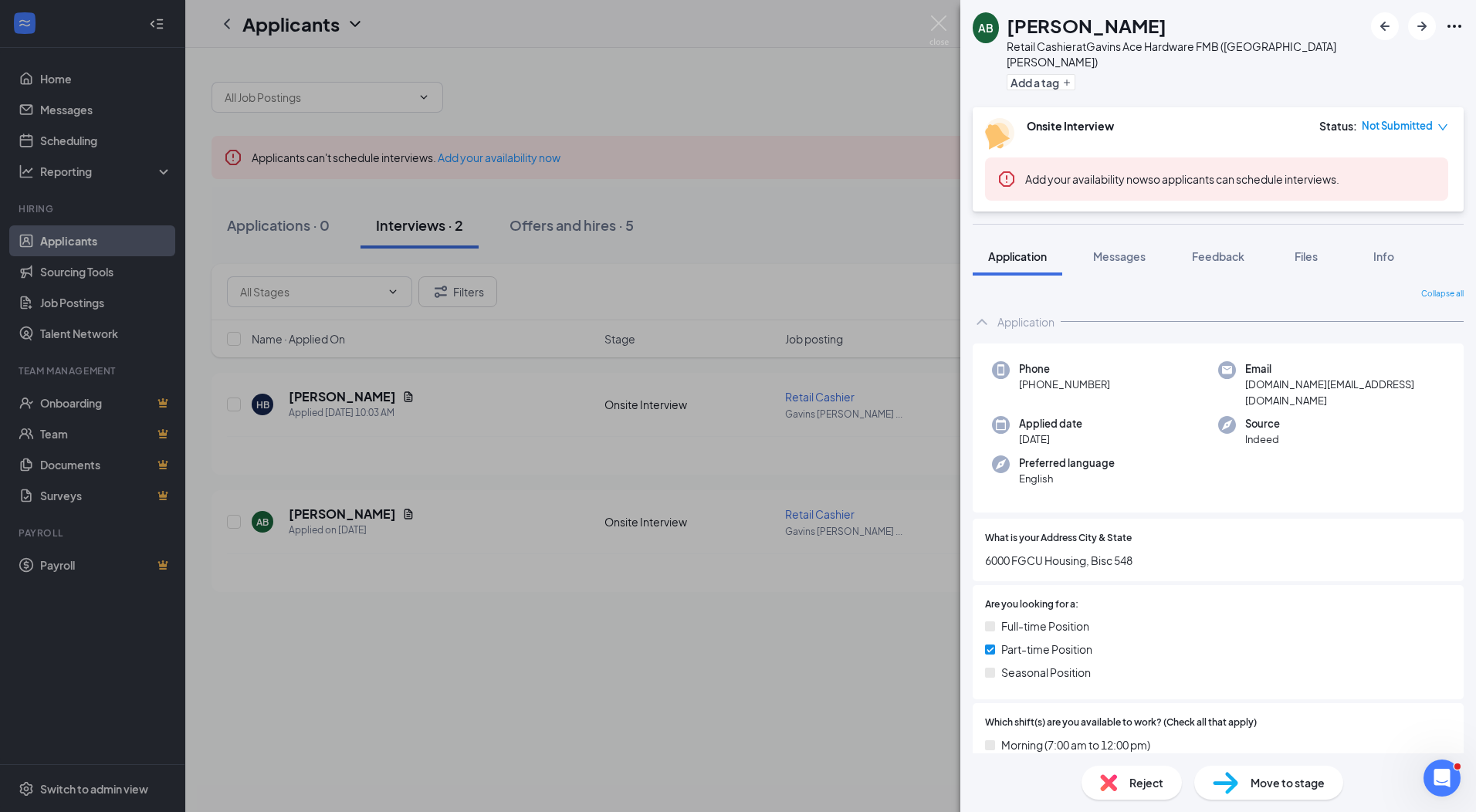
click at [1115, 779] on img at bounding box center [1108, 783] width 17 height 17
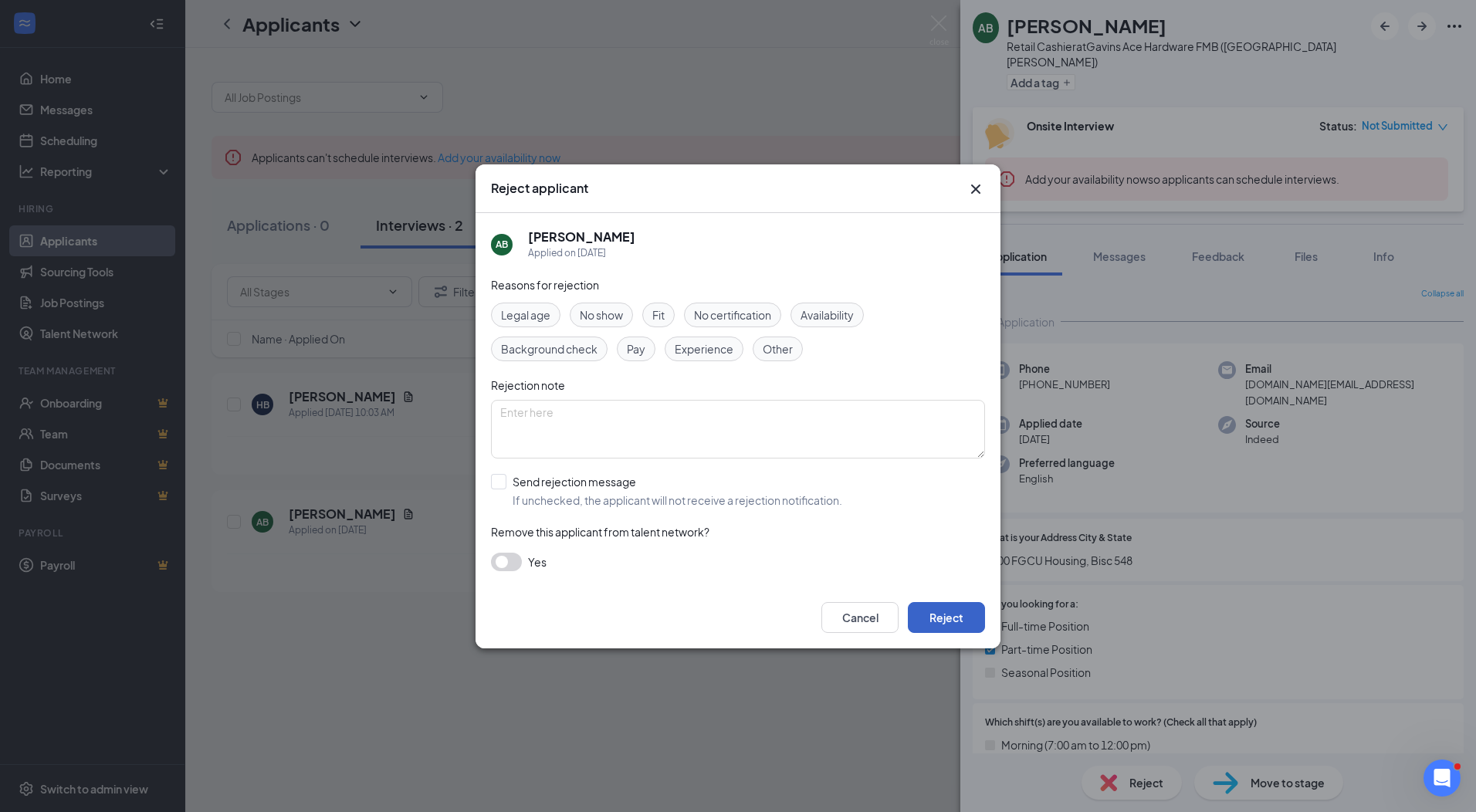
click at [947, 612] on button "Reject" at bounding box center [947, 617] width 77 height 31
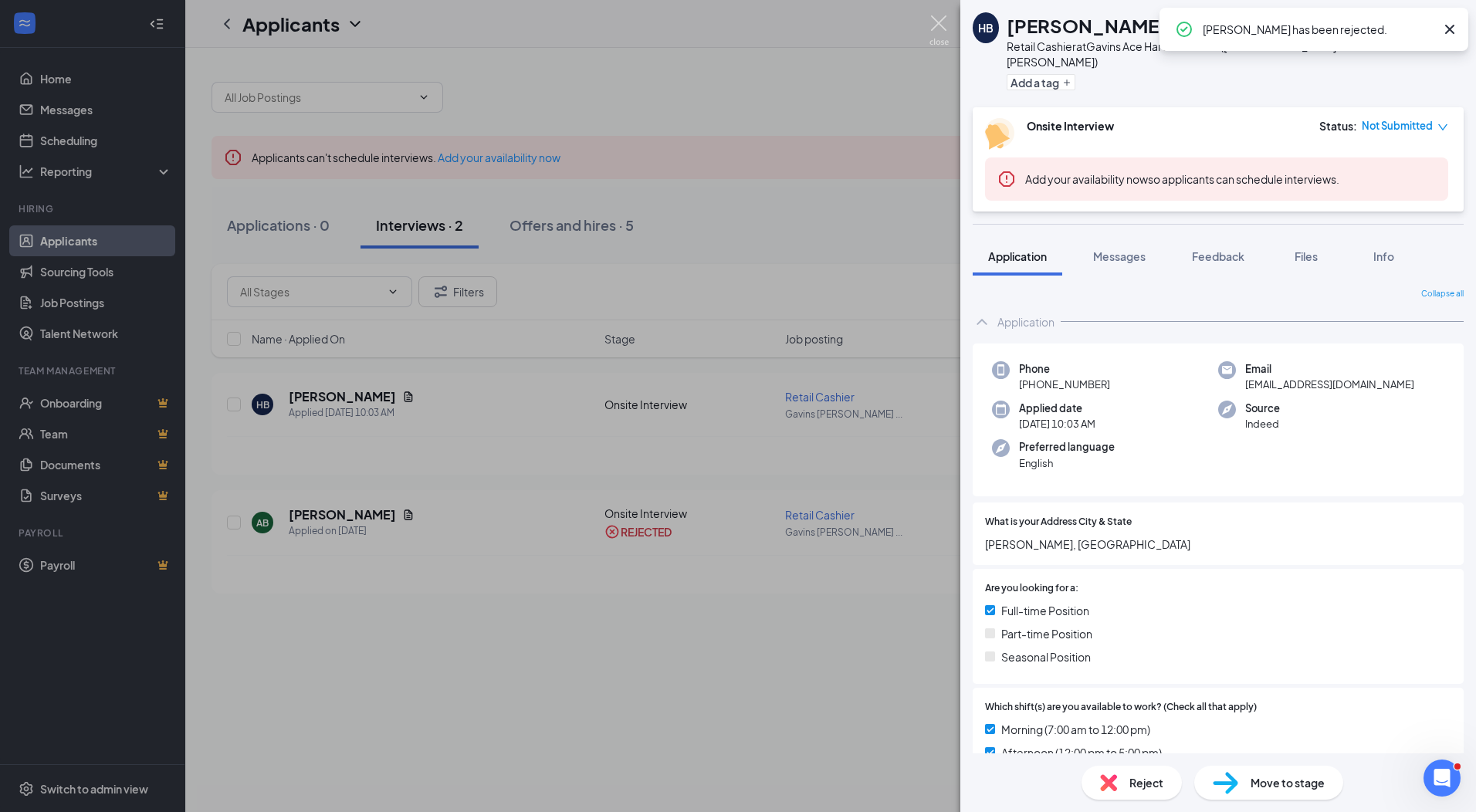
drag, startPoint x: 933, startPoint y: 26, endPoint x: 873, endPoint y: 106, distance: 100.0
click at [933, 28] on img at bounding box center [939, 30] width 19 height 30
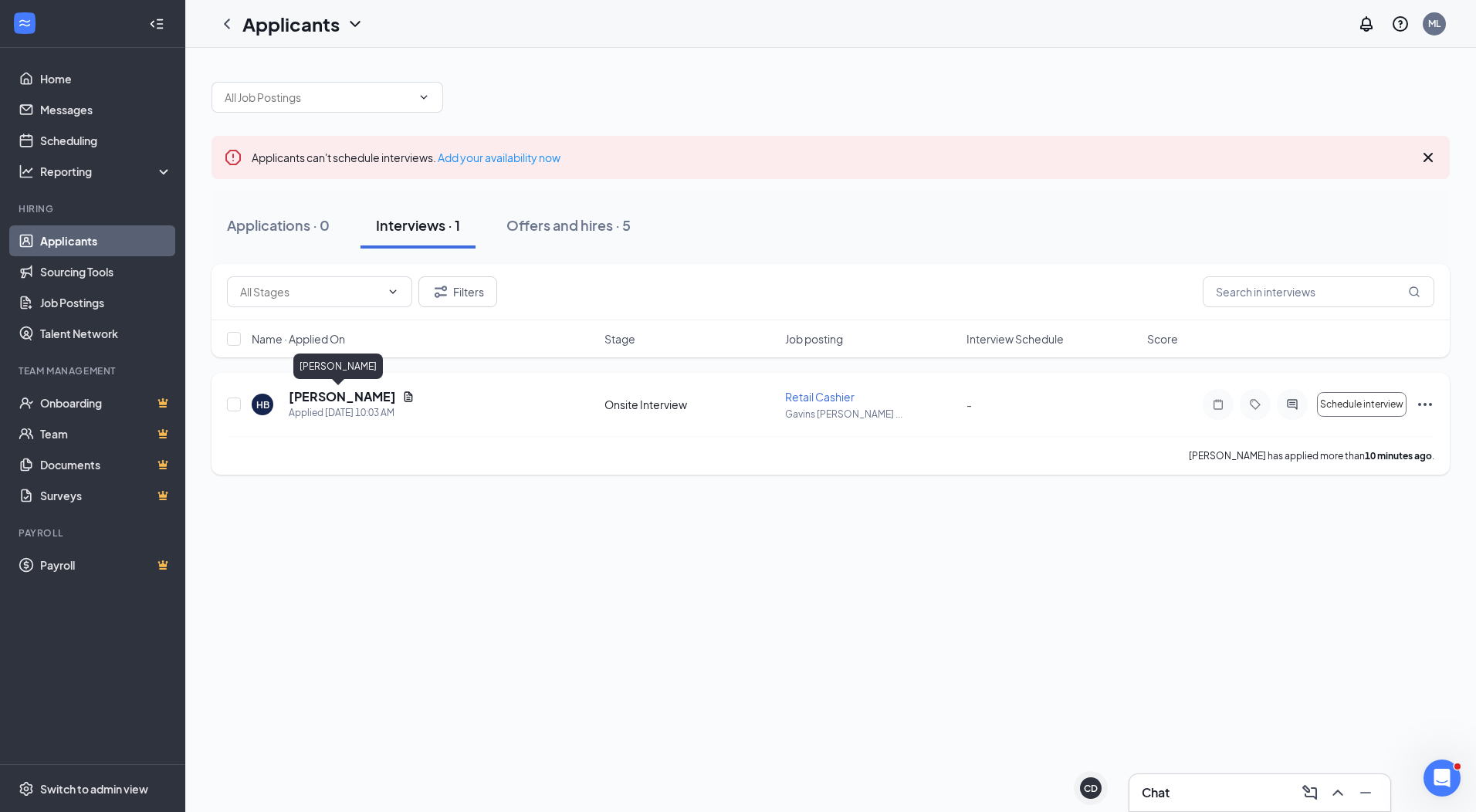
click at [326, 399] on h5 "[PERSON_NAME]" at bounding box center [342, 397] width 107 height 17
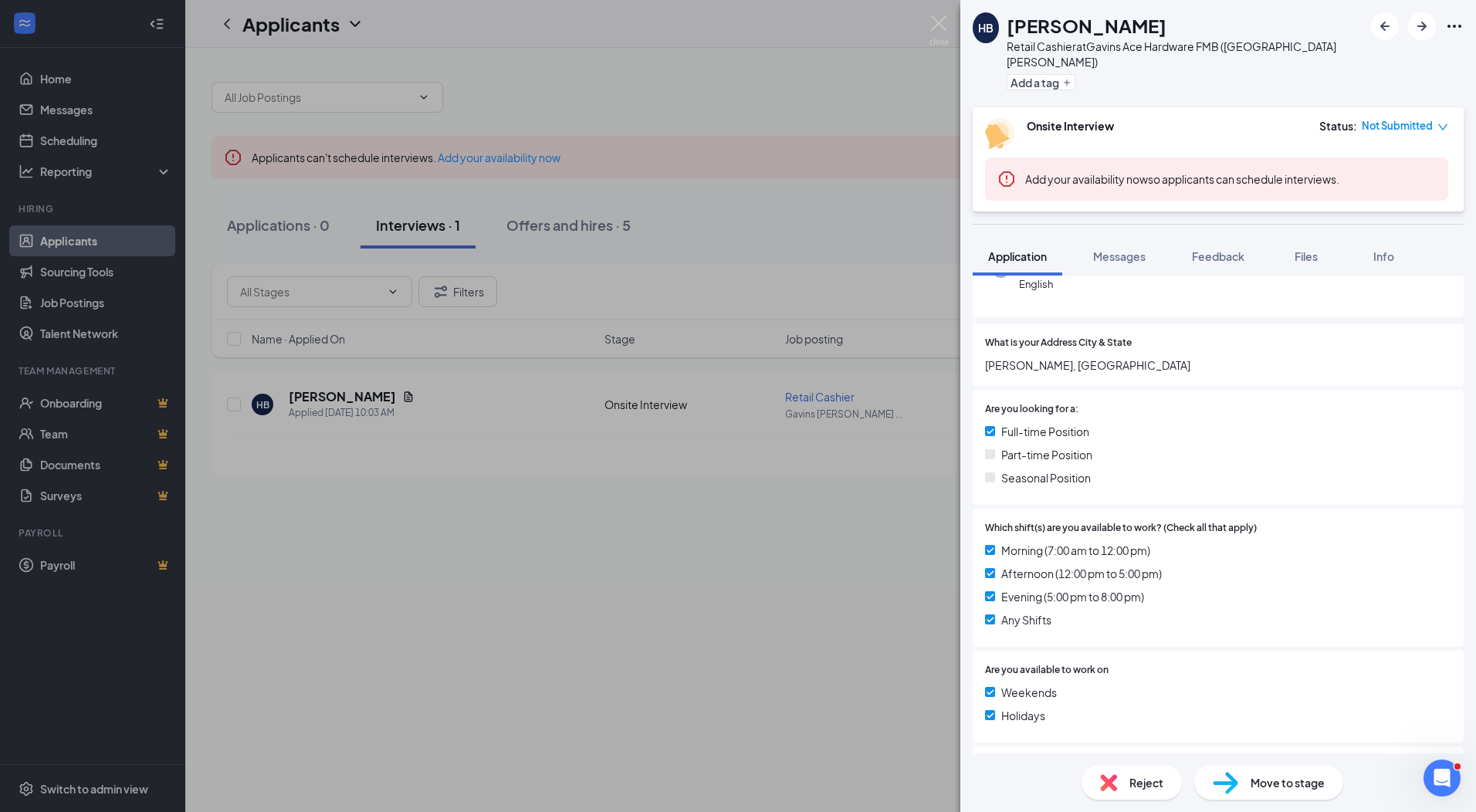
scroll to position [540, 0]
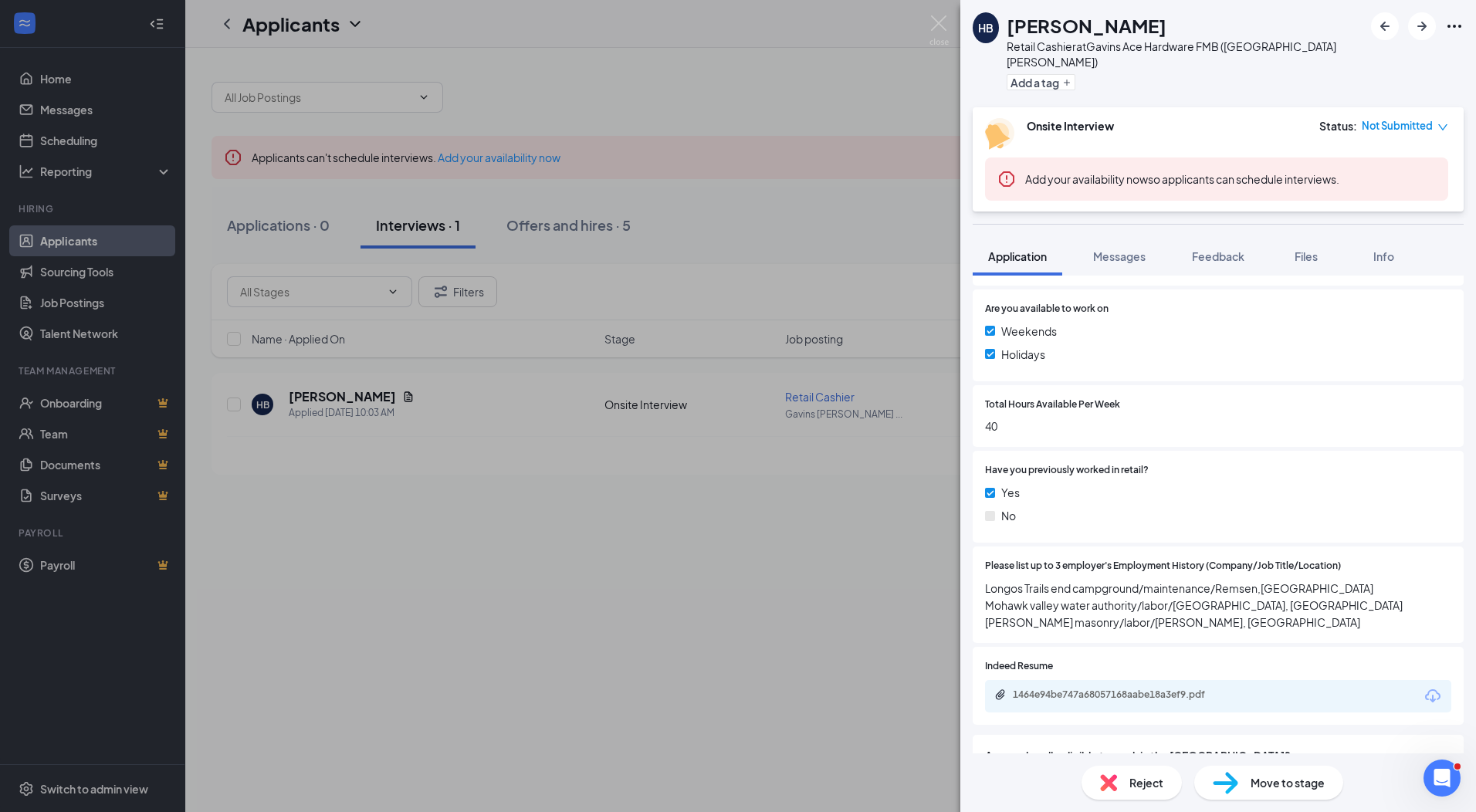
click at [1129, 690] on div "1464e94be747a68057168aabe18a3ef9.pdf" at bounding box center [1218, 696] width 467 height 33
click at [1132, 689] on div "1464e94be747a68057168aabe18a3ef9.pdf" at bounding box center [1121, 695] width 216 height 13
click at [1131, 785] on span "Reject" at bounding box center [1146, 783] width 34 height 17
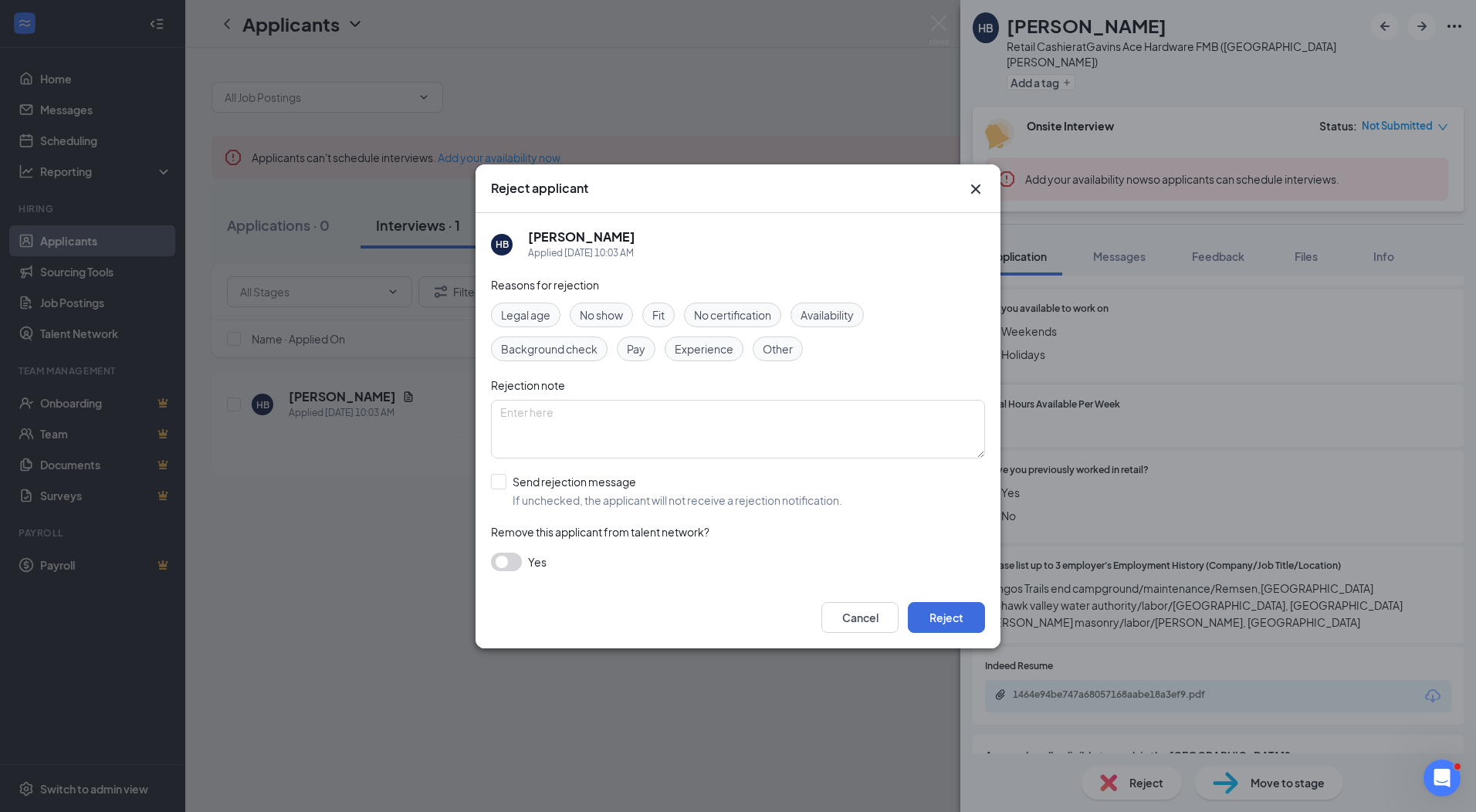
click at [947, 596] on div "Cancel Reject" at bounding box center [738, 617] width 525 height 62
click at [962, 627] on button "Reject" at bounding box center [947, 617] width 77 height 31
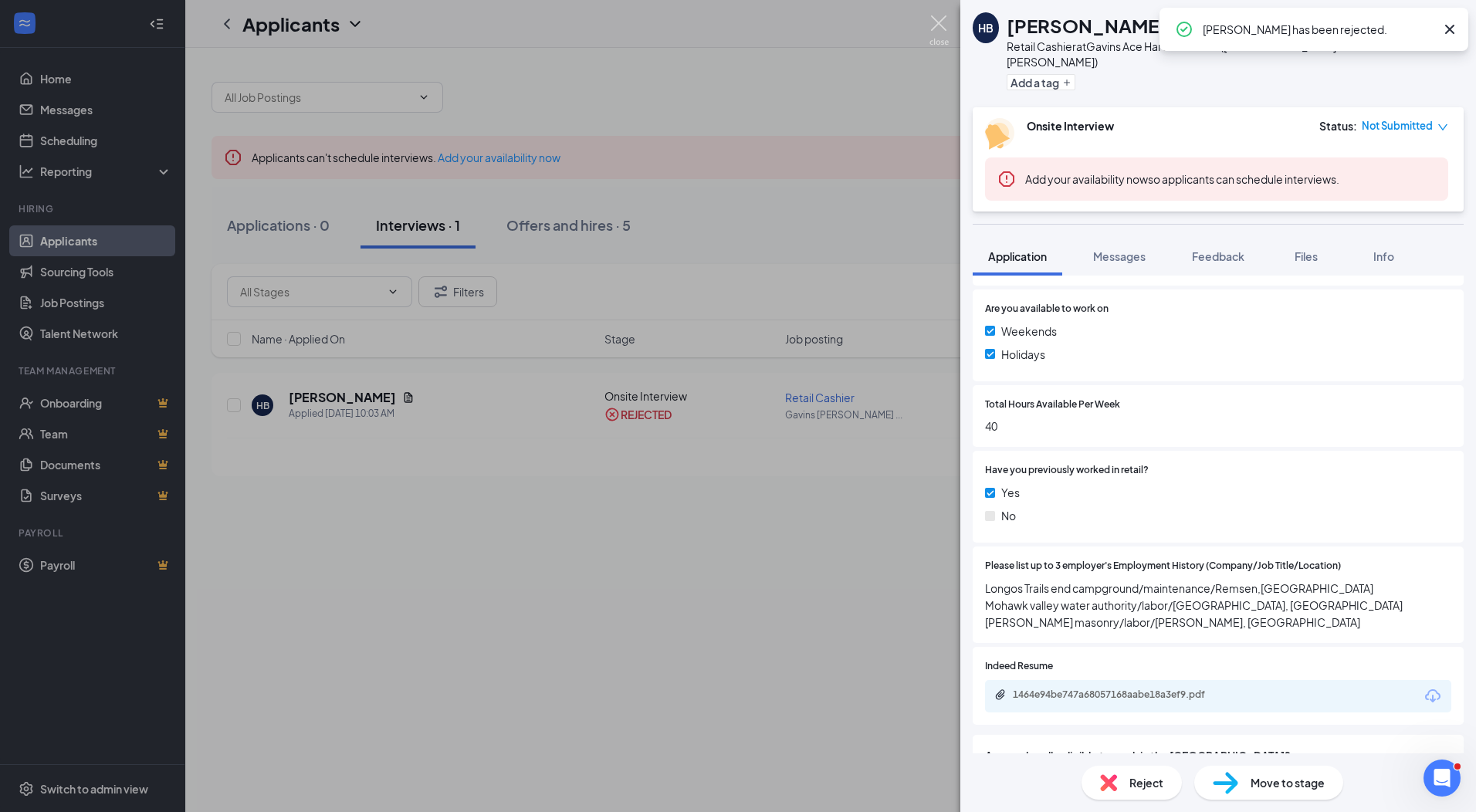
drag, startPoint x: 938, startPoint y: 26, endPoint x: 905, endPoint y: 80, distance: 63.3
click at [940, 24] on img at bounding box center [939, 30] width 19 height 30
